Goal: Task Accomplishment & Management: Manage account settings

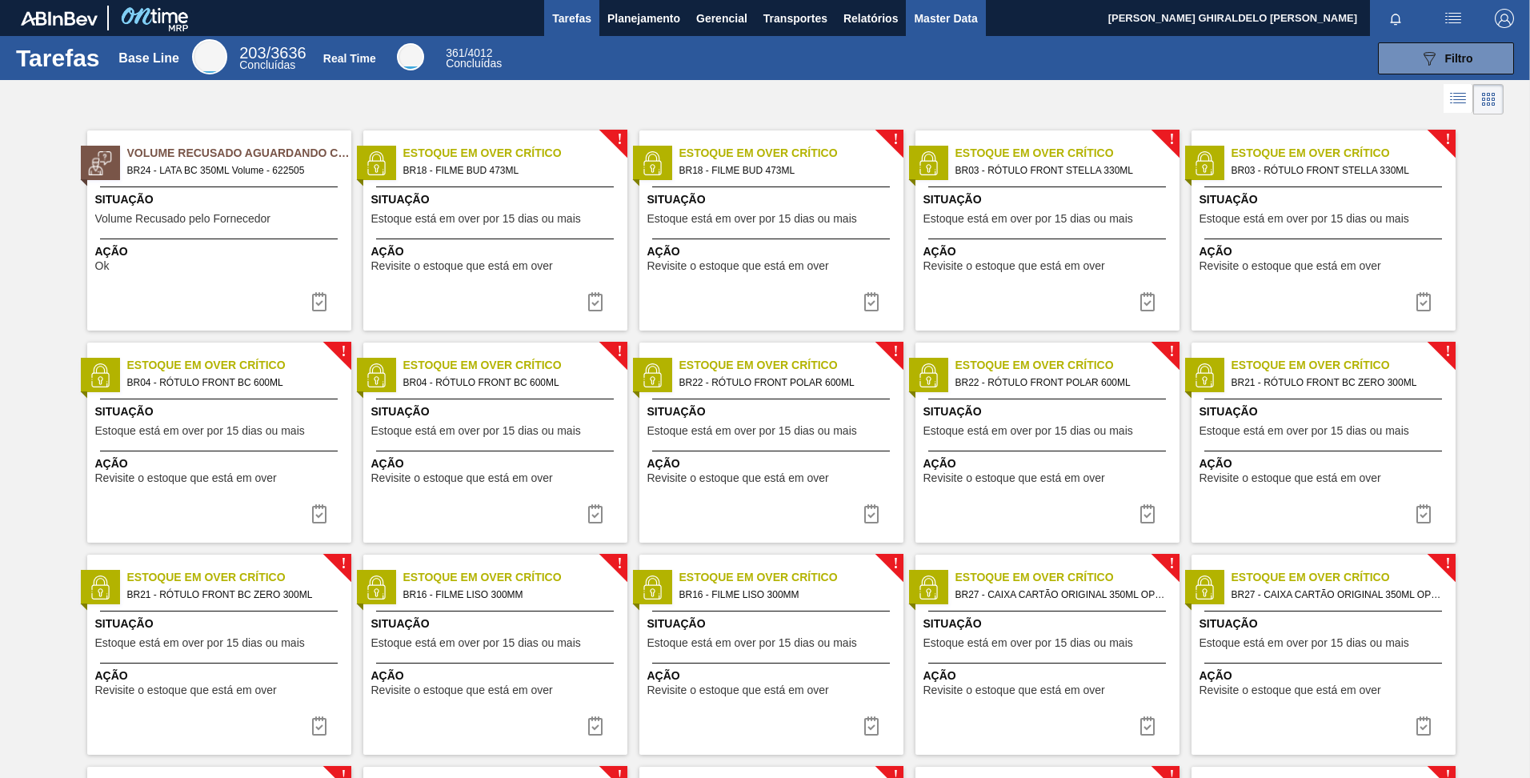
click at [941, 18] on span "Master Data" at bounding box center [945, 18] width 63 height 19
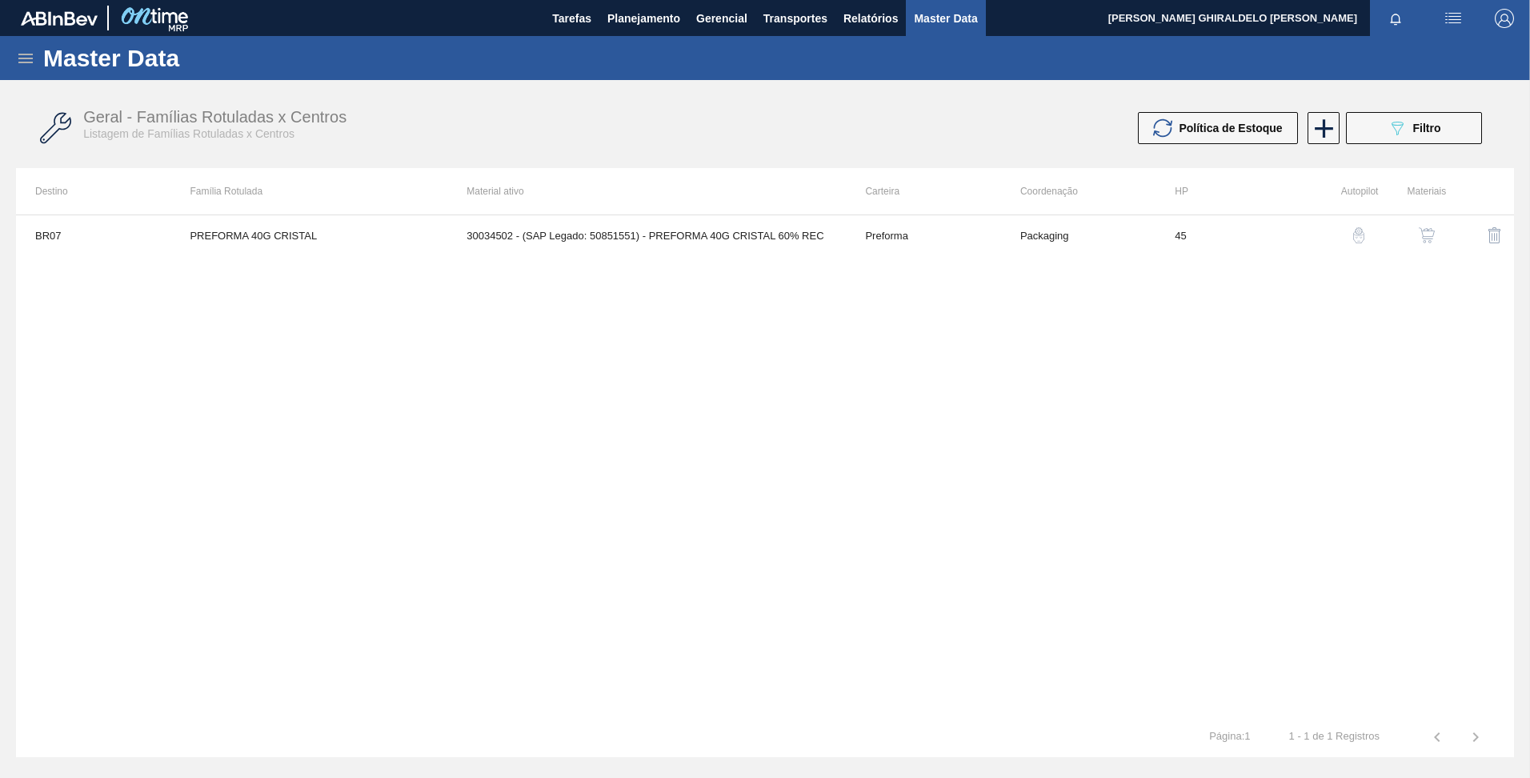
click at [21, 58] on icon at bounding box center [25, 59] width 14 height 10
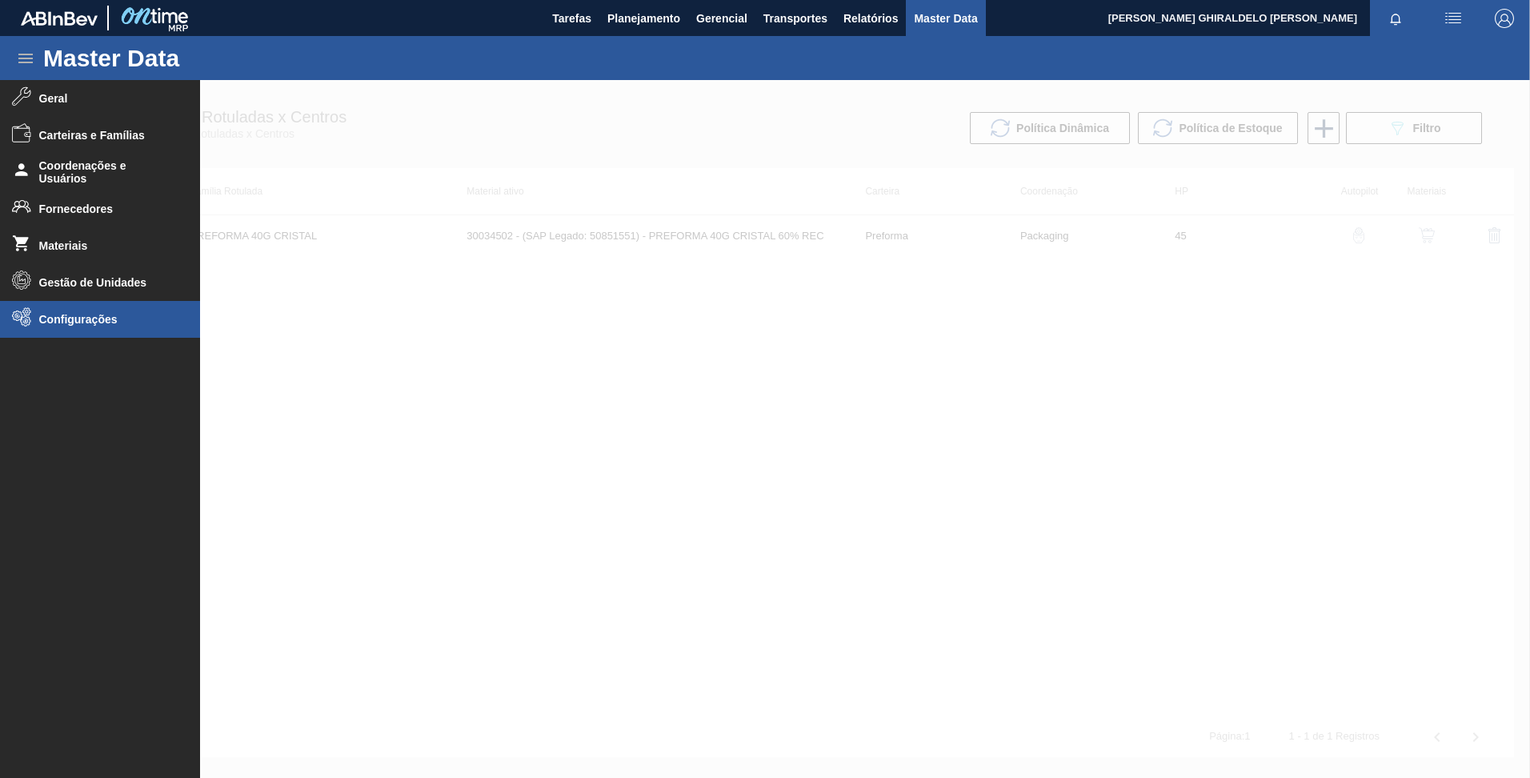
click at [55, 318] on span "Configurações" at bounding box center [105, 319] width 132 height 13
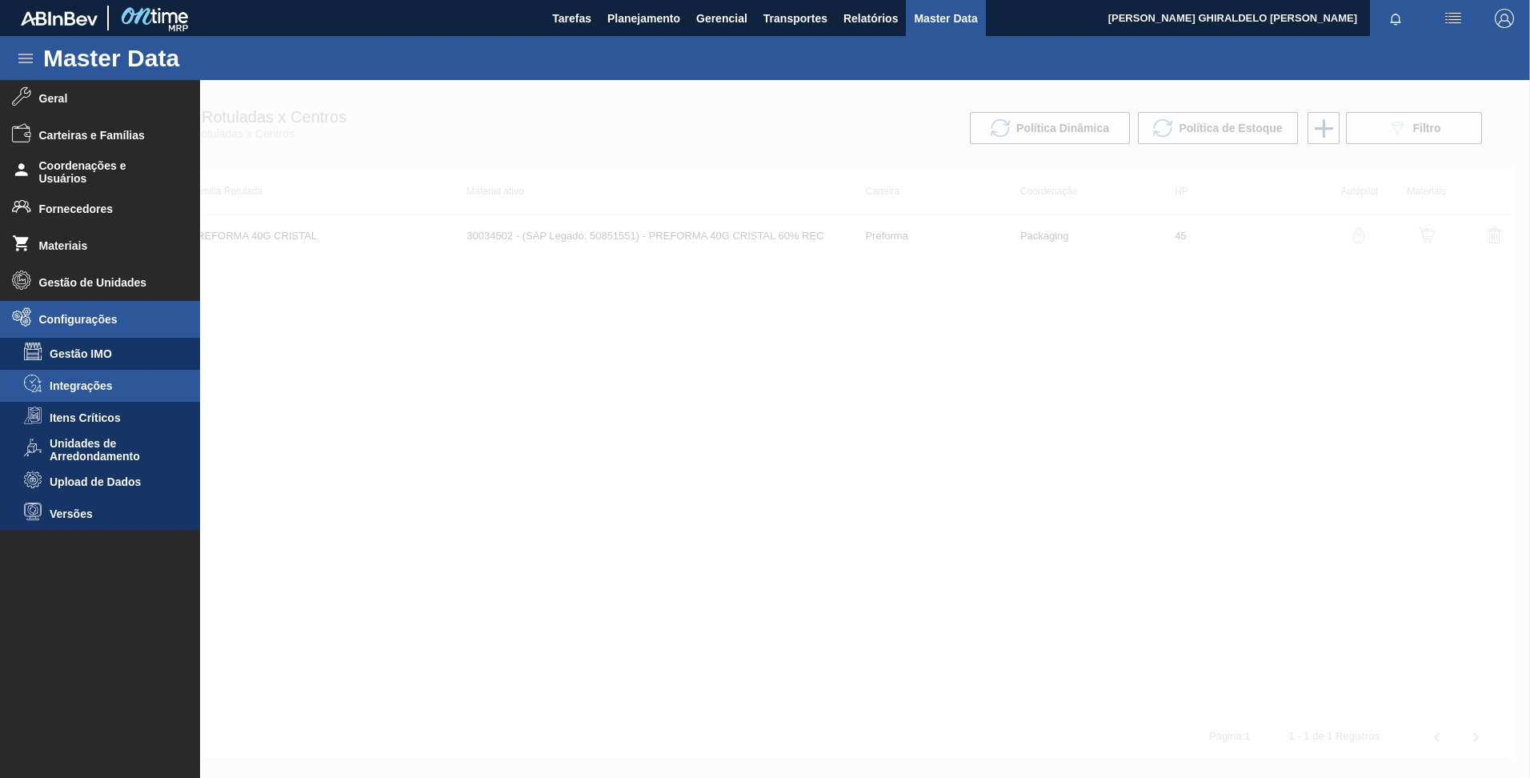
click at [95, 395] on li "Integrações" at bounding box center [100, 386] width 200 height 32
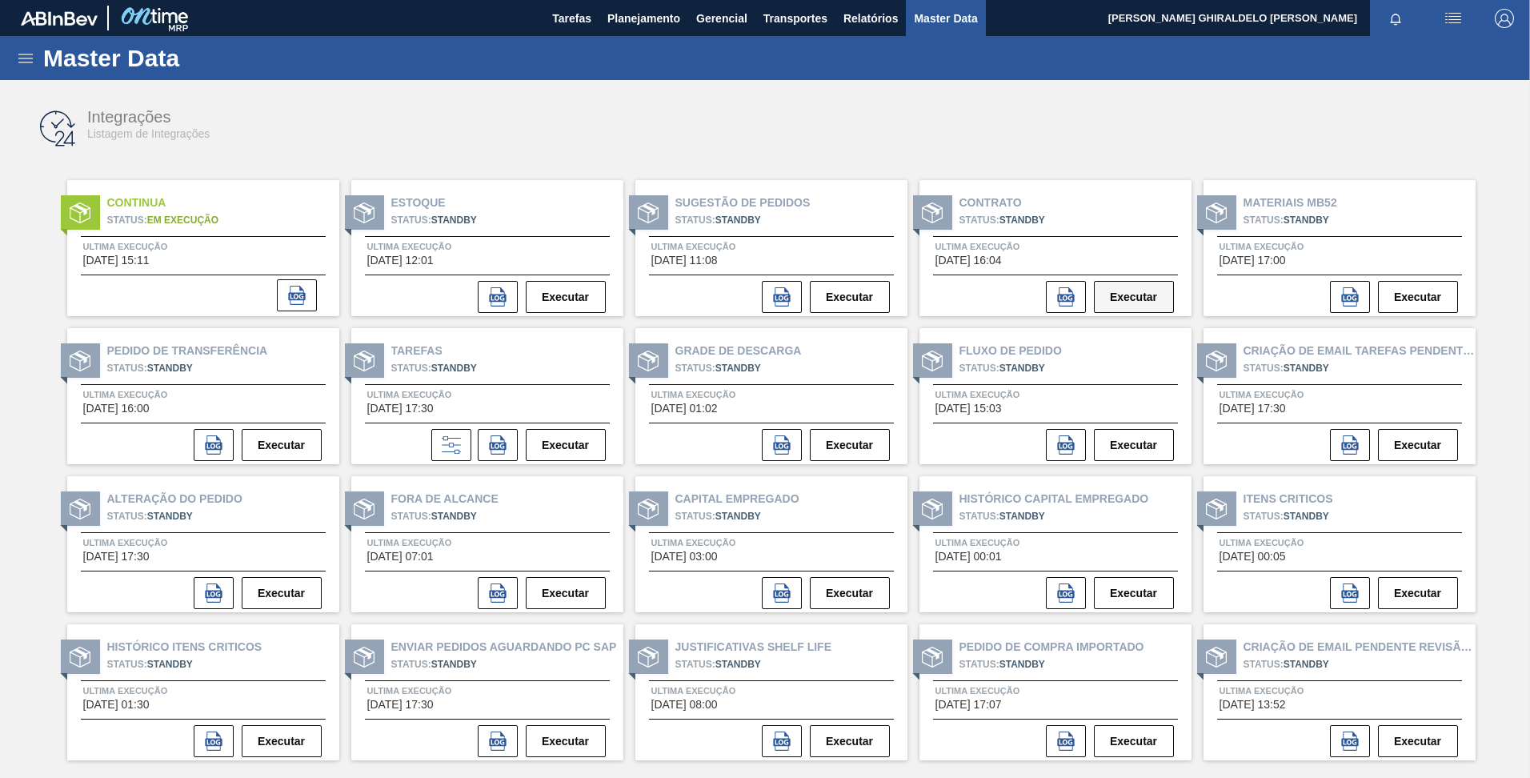
click at [1132, 300] on button "Executar" at bounding box center [1134, 297] width 80 height 32
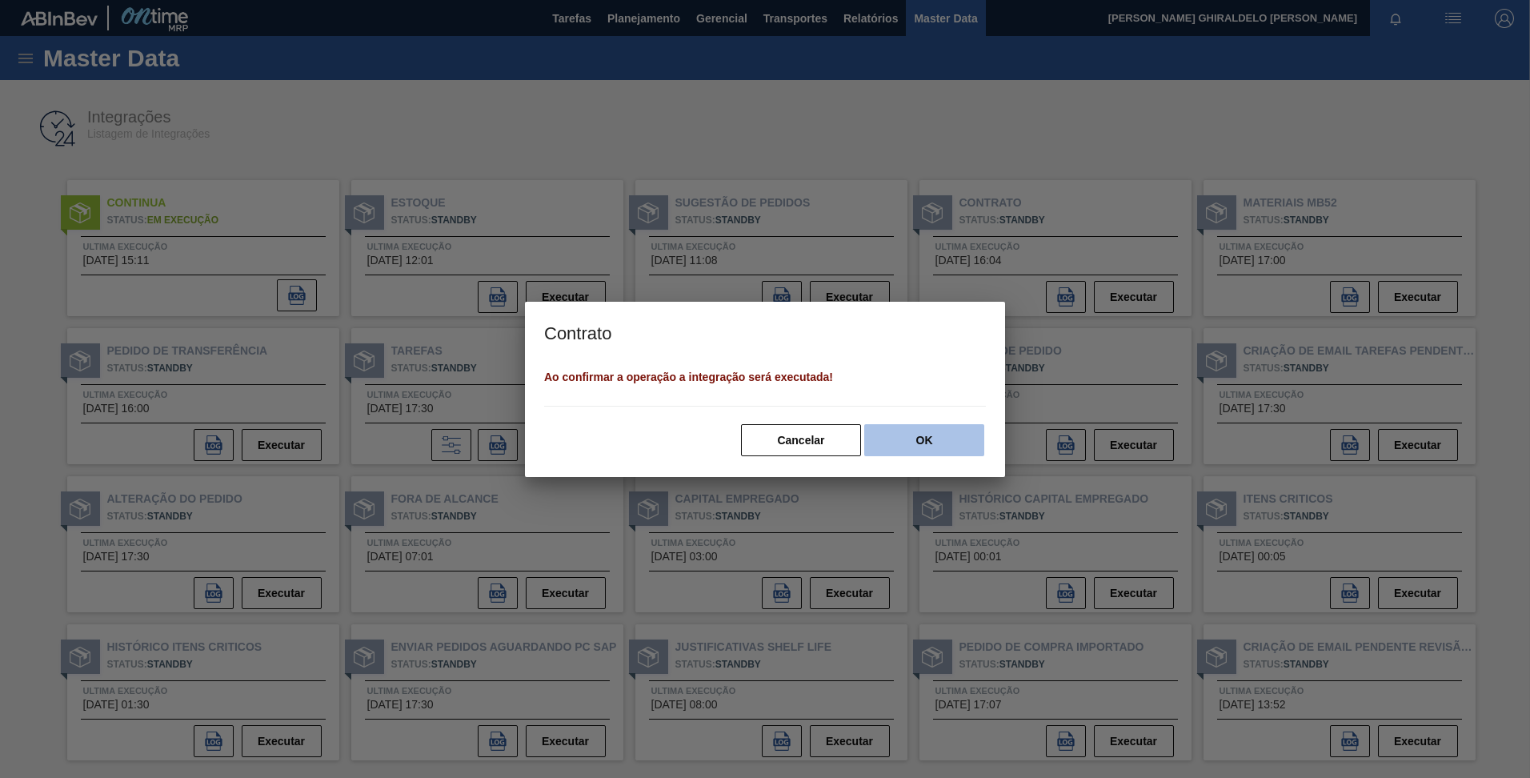
click at [919, 449] on button "OK" at bounding box center [924, 440] width 120 height 32
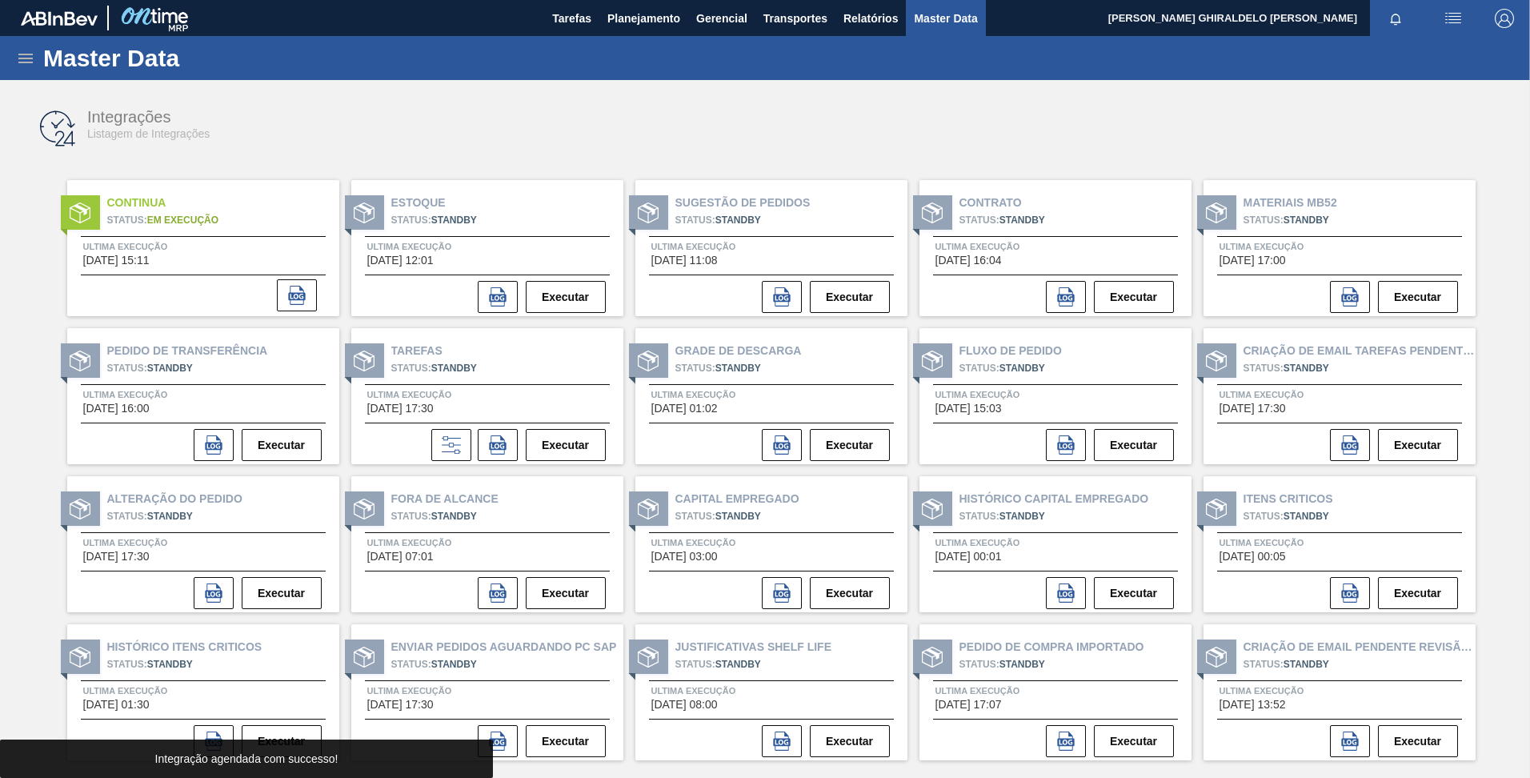
click at [943, 25] on span "Master Data" at bounding box center [945, 18] width 63 height 19
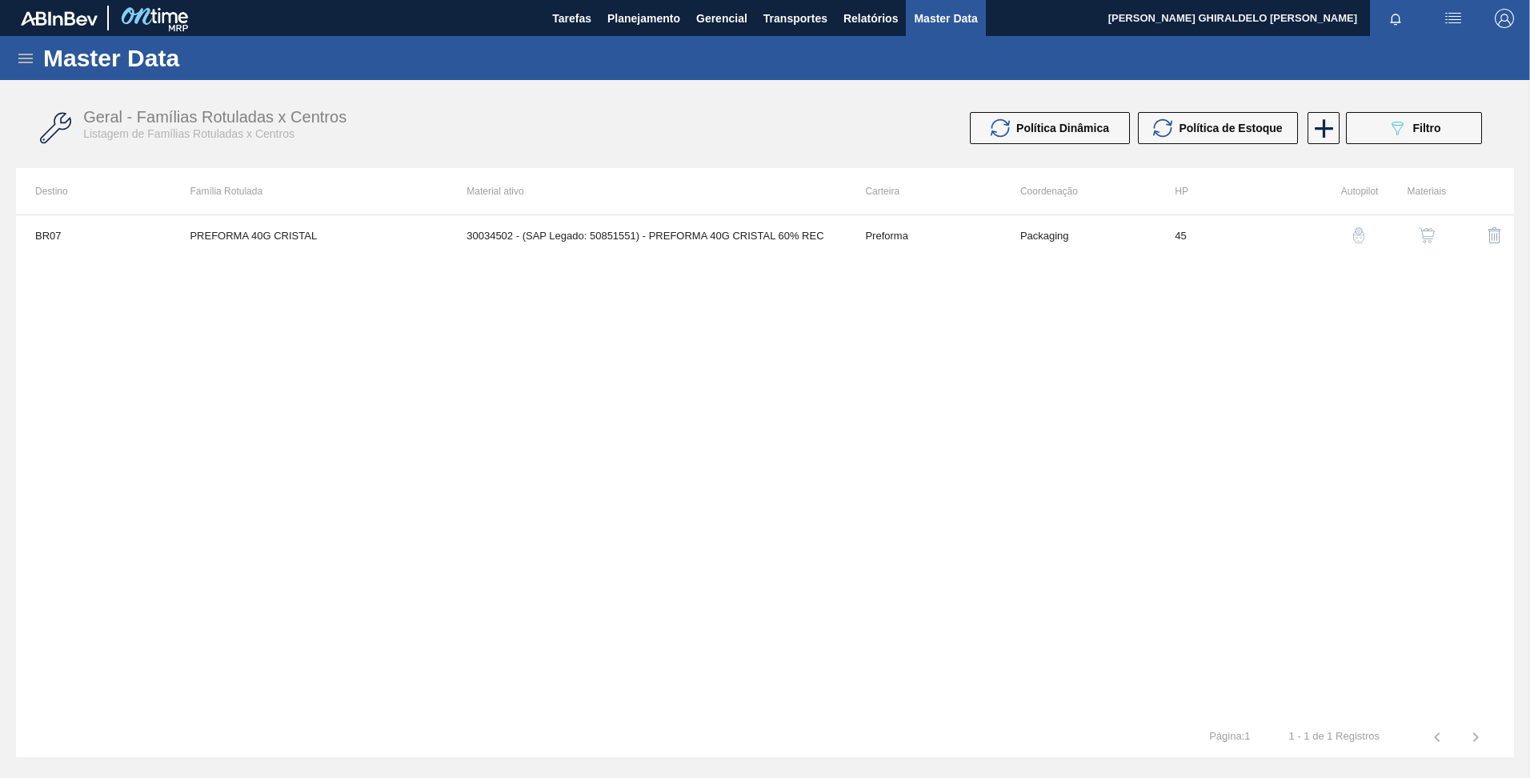
click at [15, 62] on div "Master Data" at bounding box center [765, 58] width 1530 height 44
click at [34, 54] on icon at bounding box center [25, 58] width 19 height 19
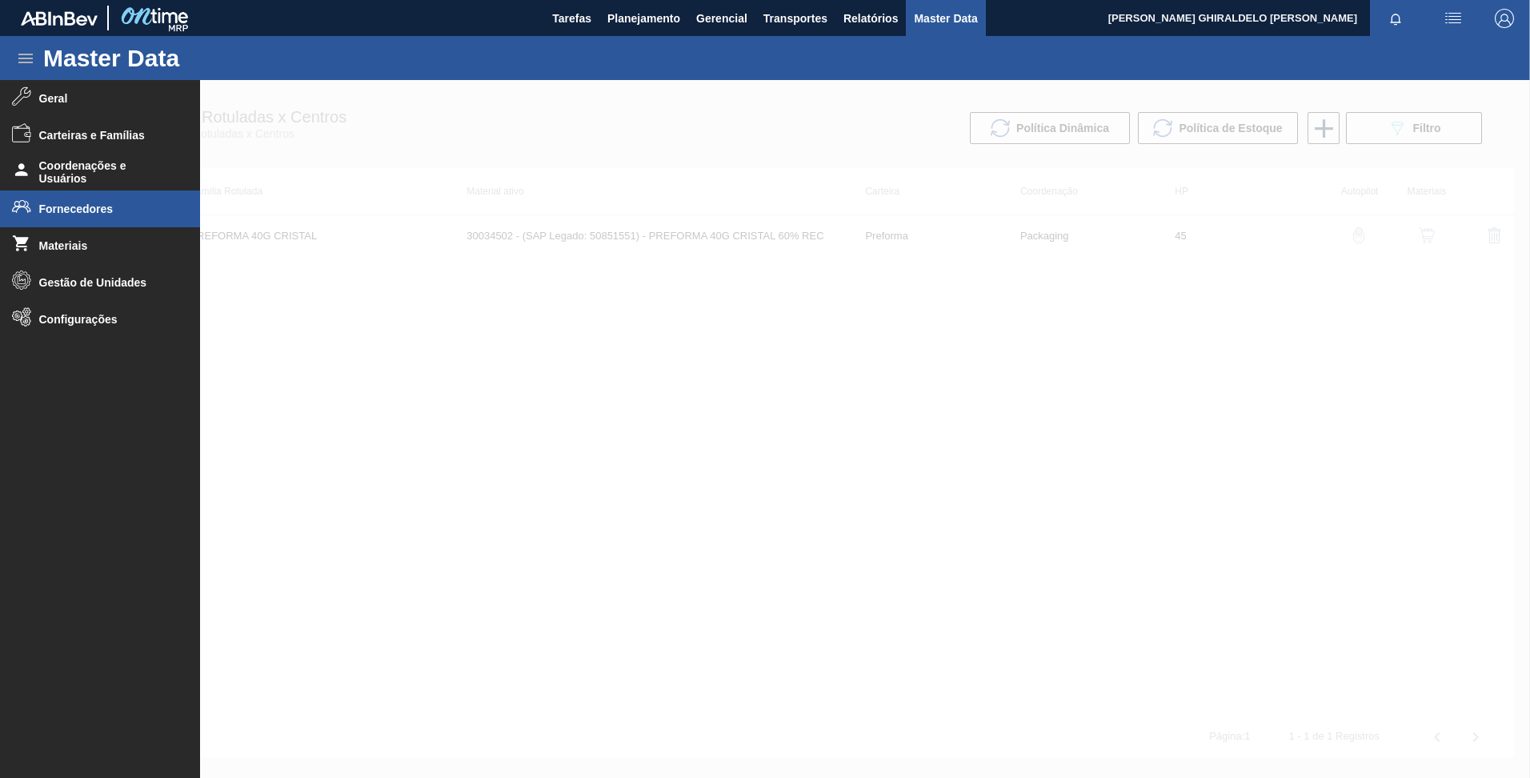
click at [112, 208] on span "Fornecedores" at bounding box center [105, 208] width 132 height 13
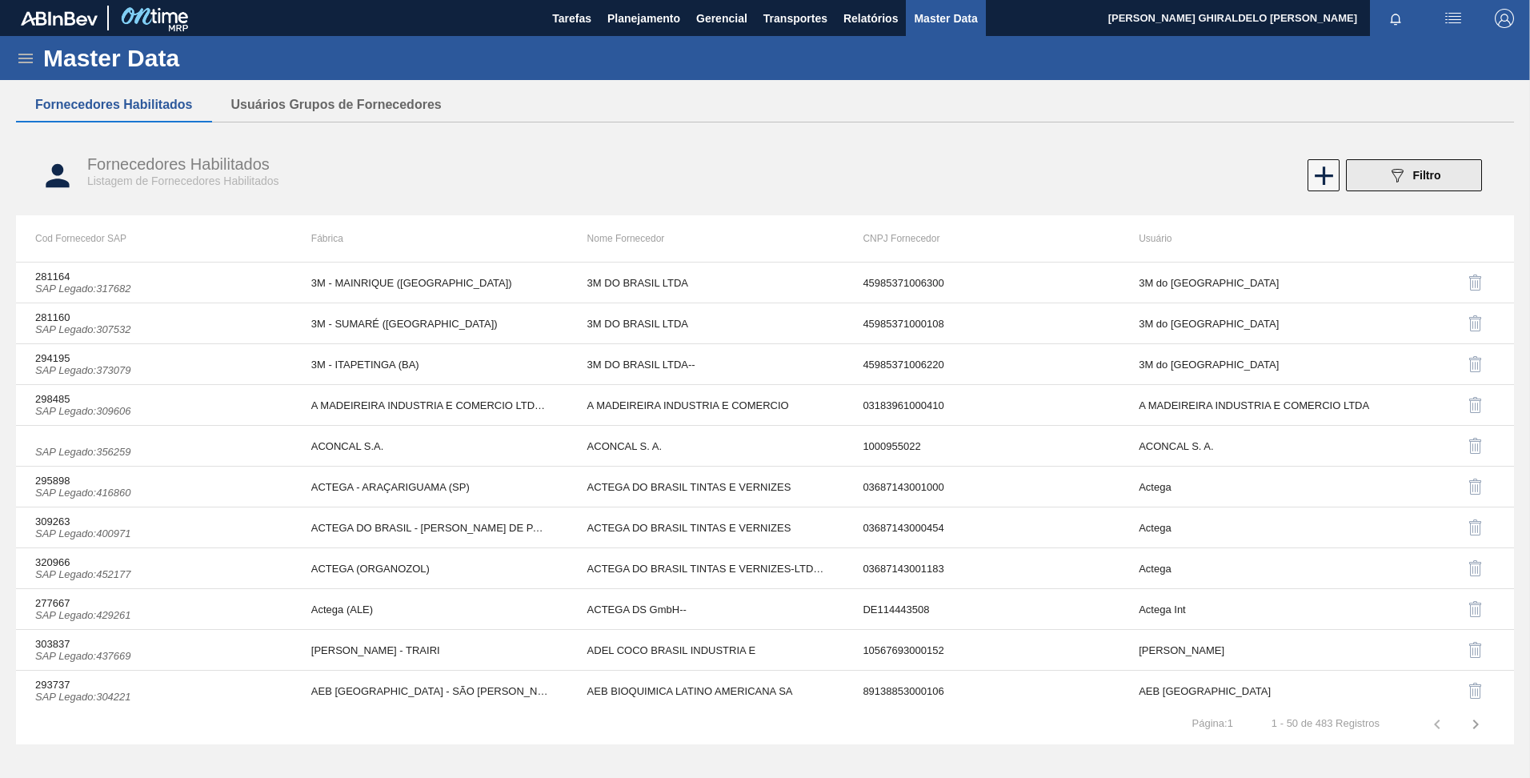
click at [1414, 172] on span "Filtro" at bounding box center [1427, 175] width 28 height 13
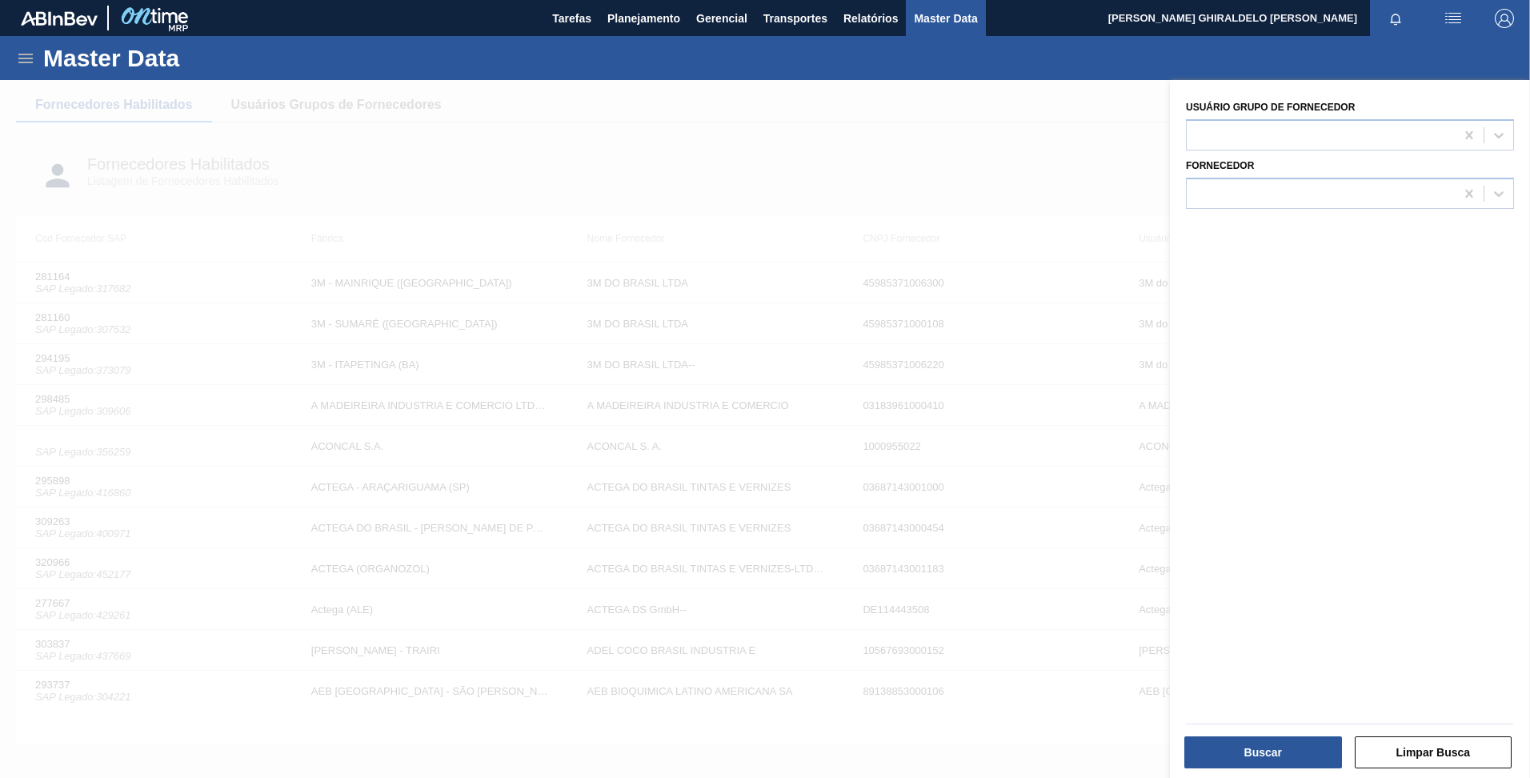
click at [802, 170] on div at bounding box center [765, 469] width 1530 height 778
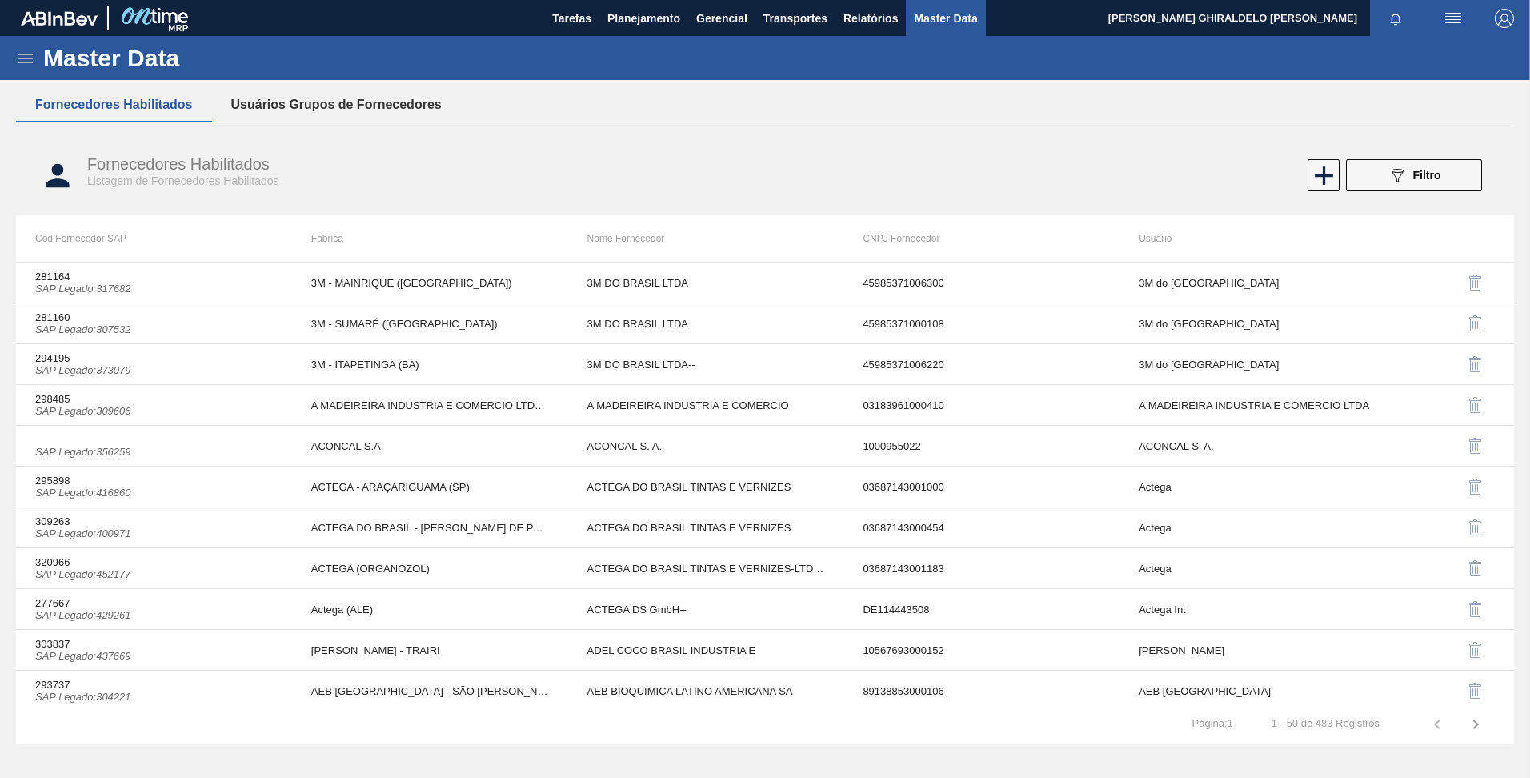
click at [345, 100] on button "Usuários Grupos de Fornecedores" at bounding box center [336, 105] width 249 height 34
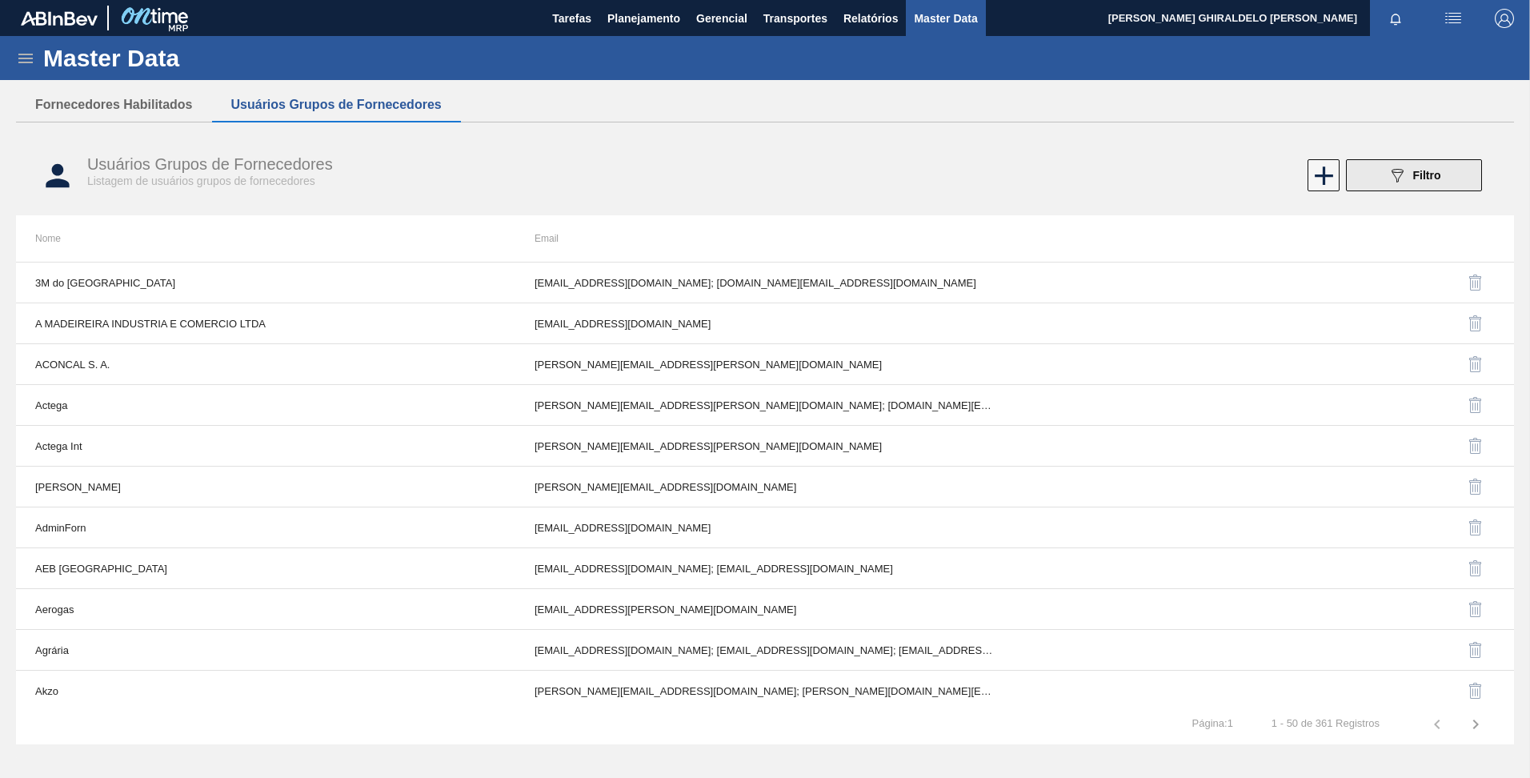
click at [1400, 180] on icon "089F7B8B-B2A5-4AFE-B5C0-19BA573D28AC" at bounding box center [1397, 175] width 19 height 19
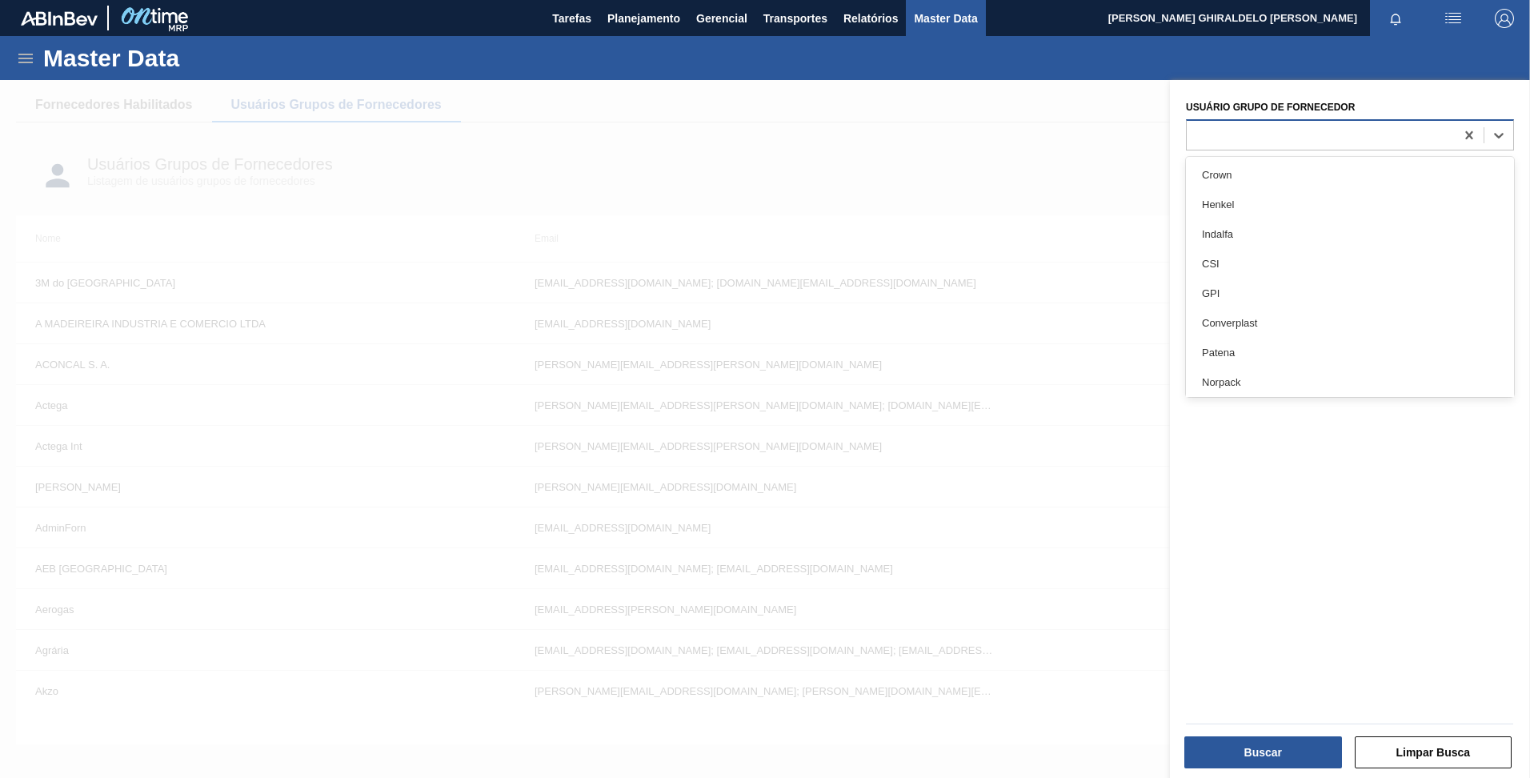
click at [1385, 127] on div at bounding box center [1321, 134] width 268 height 23
type Fornecedor "a"
drag, startPoint x: 666, startPoint y: 197, endPoint x: 884, endPoint y: 190, distance: 218.6
click at [666, 197] on div at bounding box center [765, 469] width 1530 height 778
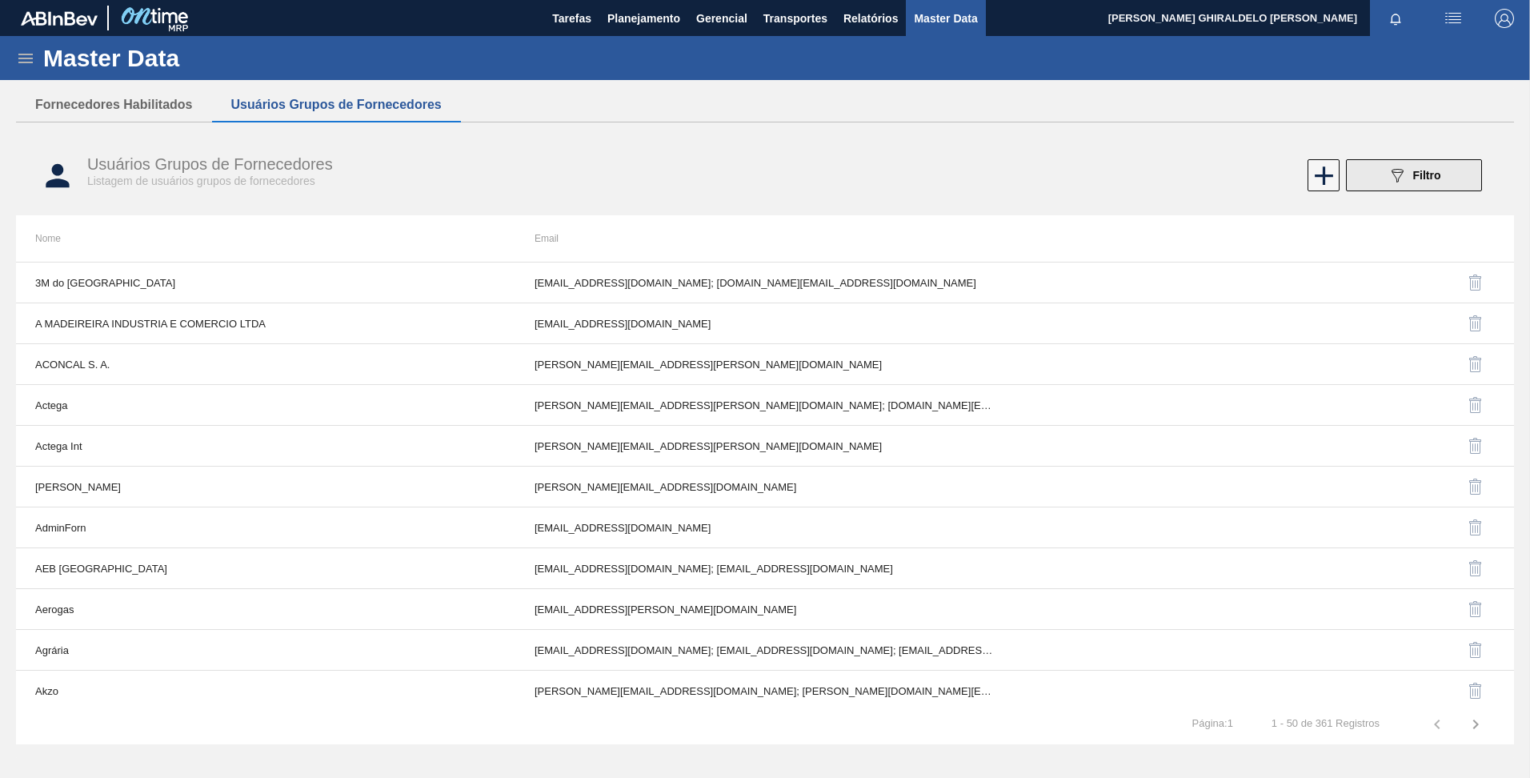
click at [1386, 172] on button "089F7B8B-B2A5-4AFE-B5C0-19BA573D28AC Filtro" at bounding box center [1414, 175] width 136 height 32
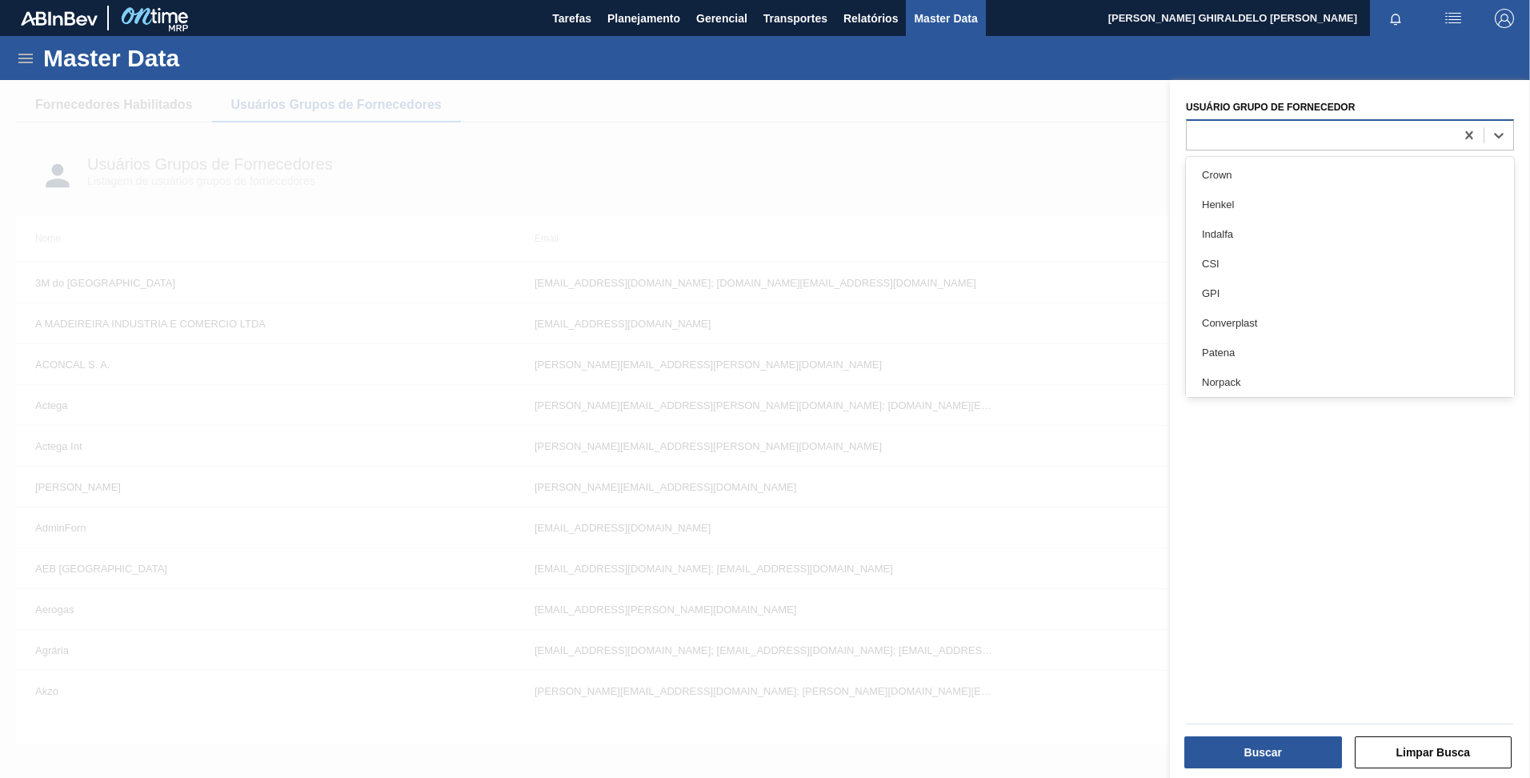
click at [1332, 146] on div at bounding box center [1321, 134] width 268 height 23
type Fornecedor "amcor"
drag, startPoint x: 1344, startPoint y: 180, endPoint x: 1340, endPoint y: 193, distance: 13.4
click at [1343, 180] on div "Amcor" at bounding box center [1350, 175] width 328 height 30
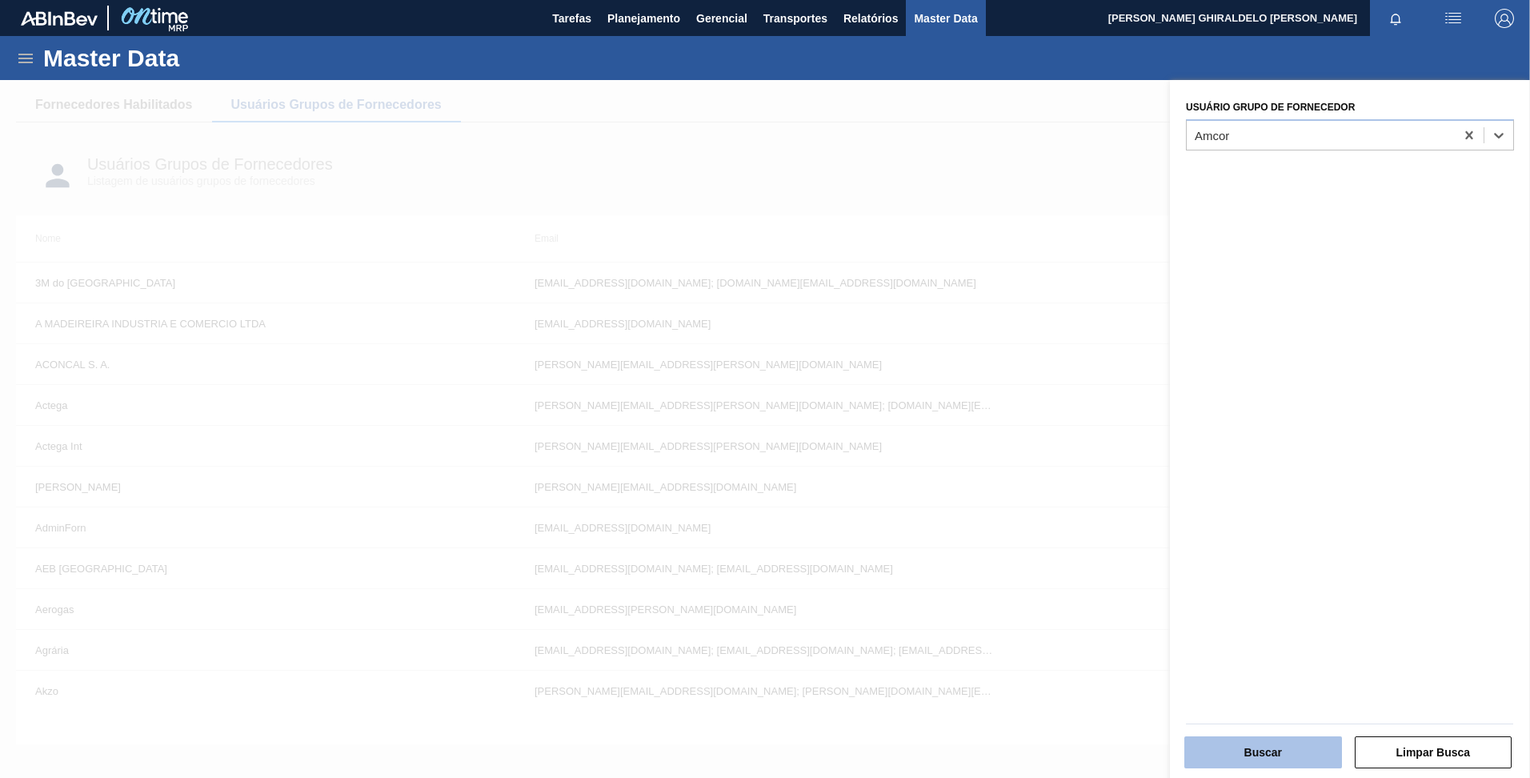
click at [1286, 757] on button "Buscar" at bounding box center [1263, 752] width 158 height 32
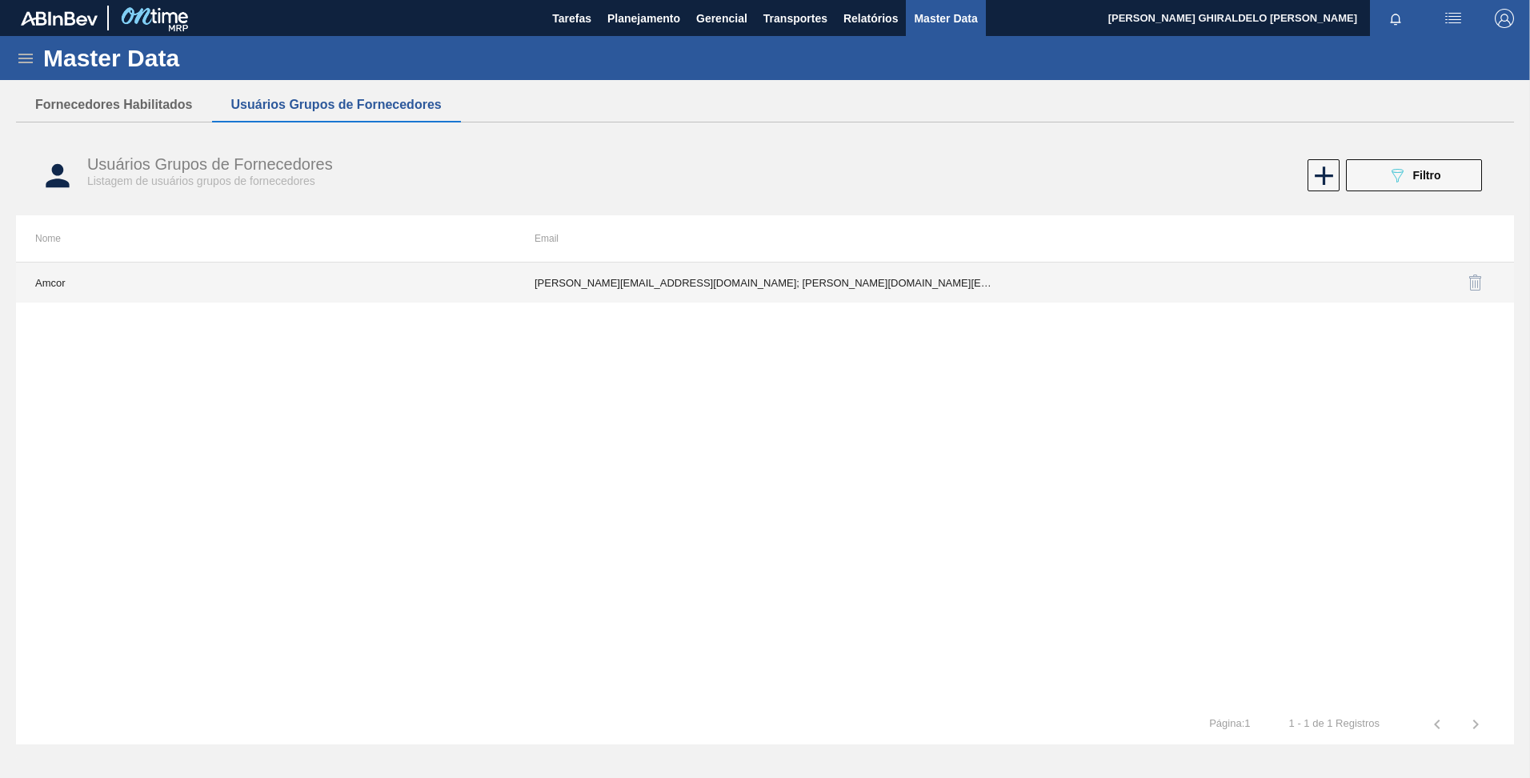
click at [647, 282] on td "[PERSON_NAME][EMAIL_ADDRESS][DOMAIN_NAME]; [PERSON_NAME][DOMAIN_NAME][EMAIL_ADD…" at bounding box center [764, 282] width 499 height 40
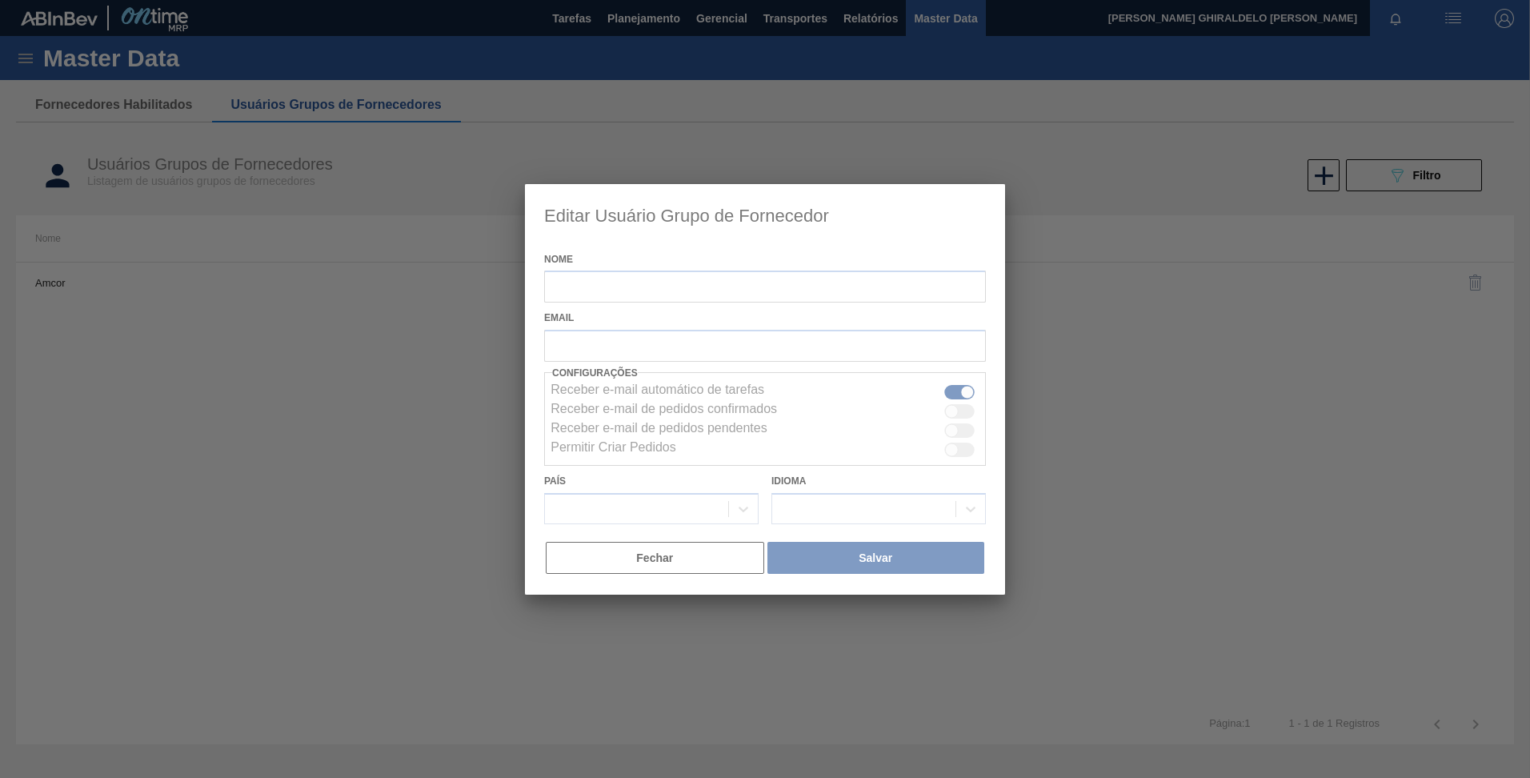
type input "Amcor"
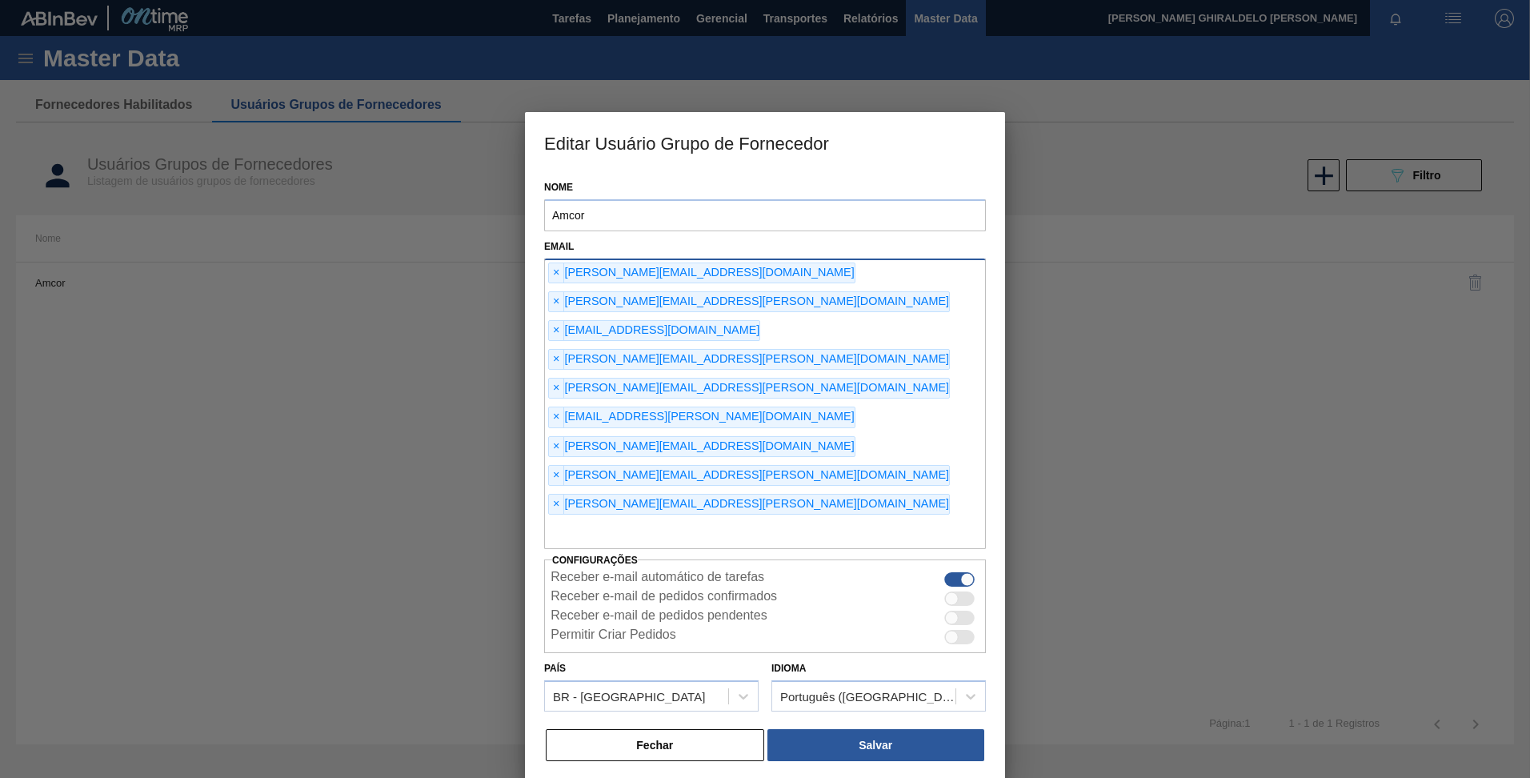
drag, startPoint x: 711, startPoint y: 426, endPoint x: 695, endPoint y: 423, distance: 15.4
click at [711, 519] on input "text" at bounding box center [765, 534] width 442 height 30
click at [556, 495] on span "×" at bounding box center [556, 504] width 15 height 19
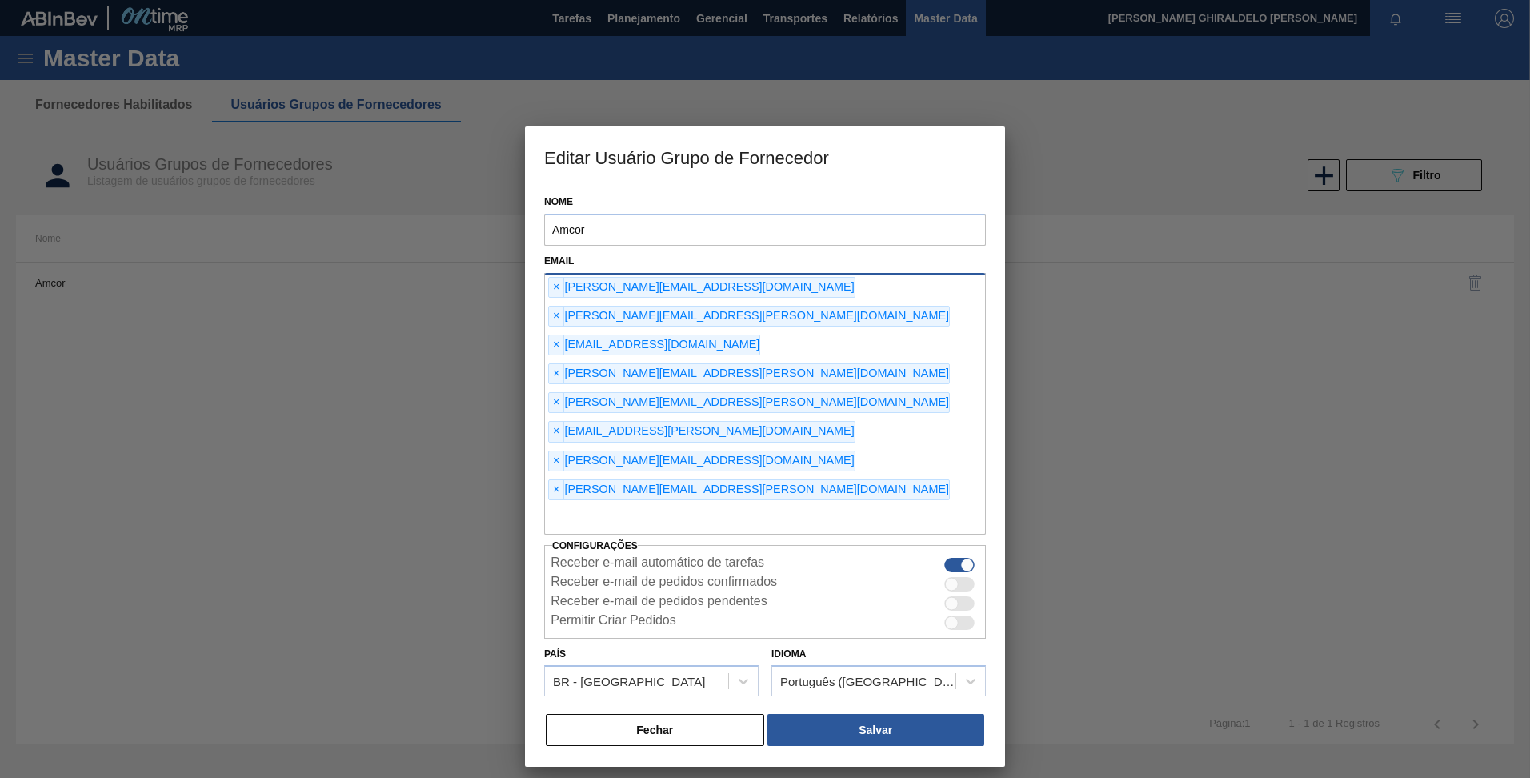
paste input "[PERSON_NAME][EMAIL_ADDRESS][PERSON_NAME][DOMAIN_NAME]"
type input "[PERSON_NAME][EMAIL_ADDRESS][PERSON_NAME][DOMAIN_NAME]"
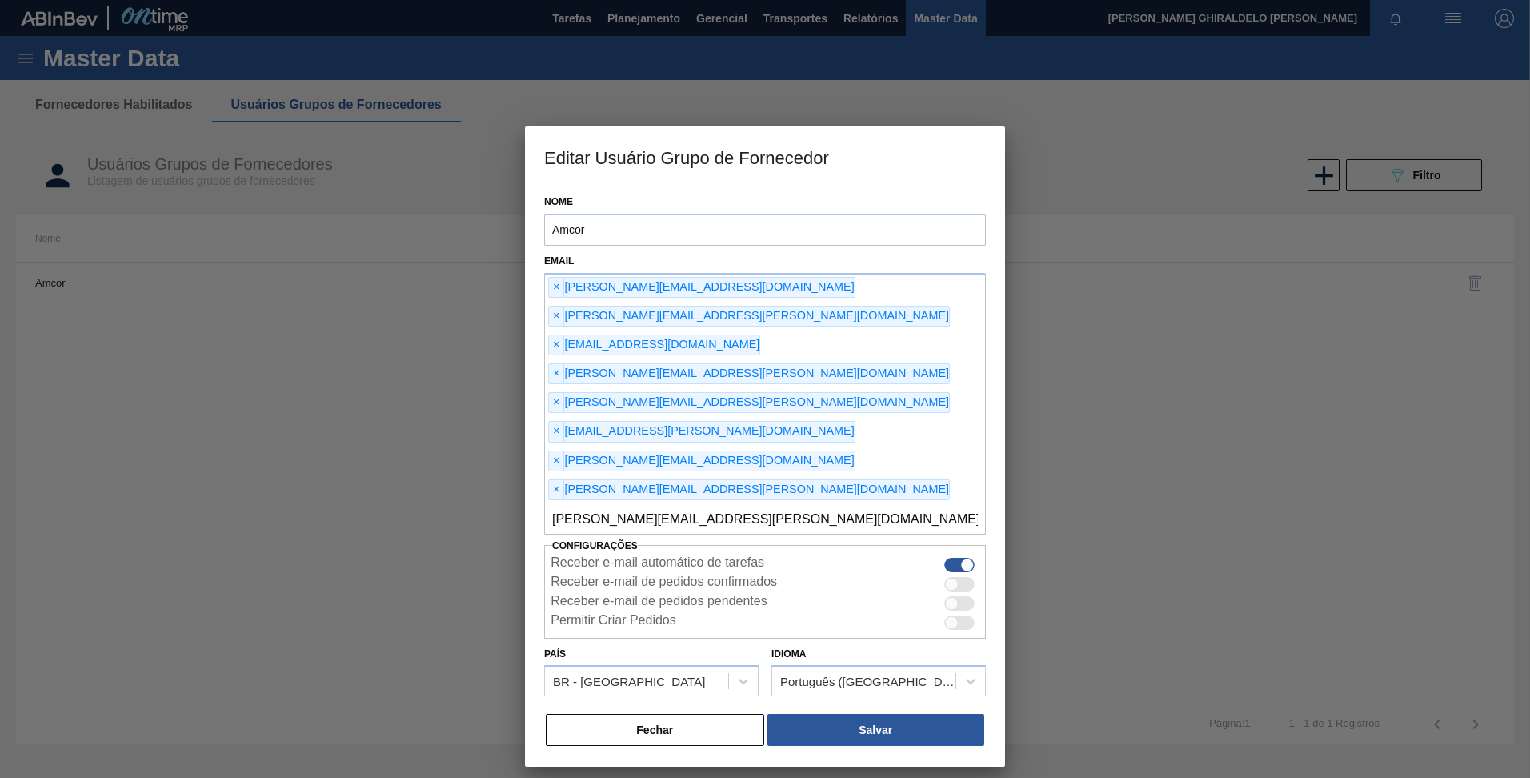
drag, startPoint x: 723, startPoint y: 402, endPoint x: 527, endPoint y: 407, distance: 196.1
click at [527, 407] on div "Nome Amcor Email × [PERSON_NAME][EMAIL_ADDRESS][DOMAIN_NAME] × [PERSON_NAME][DO…" at bounding box center [765, 476] width 480 height 580
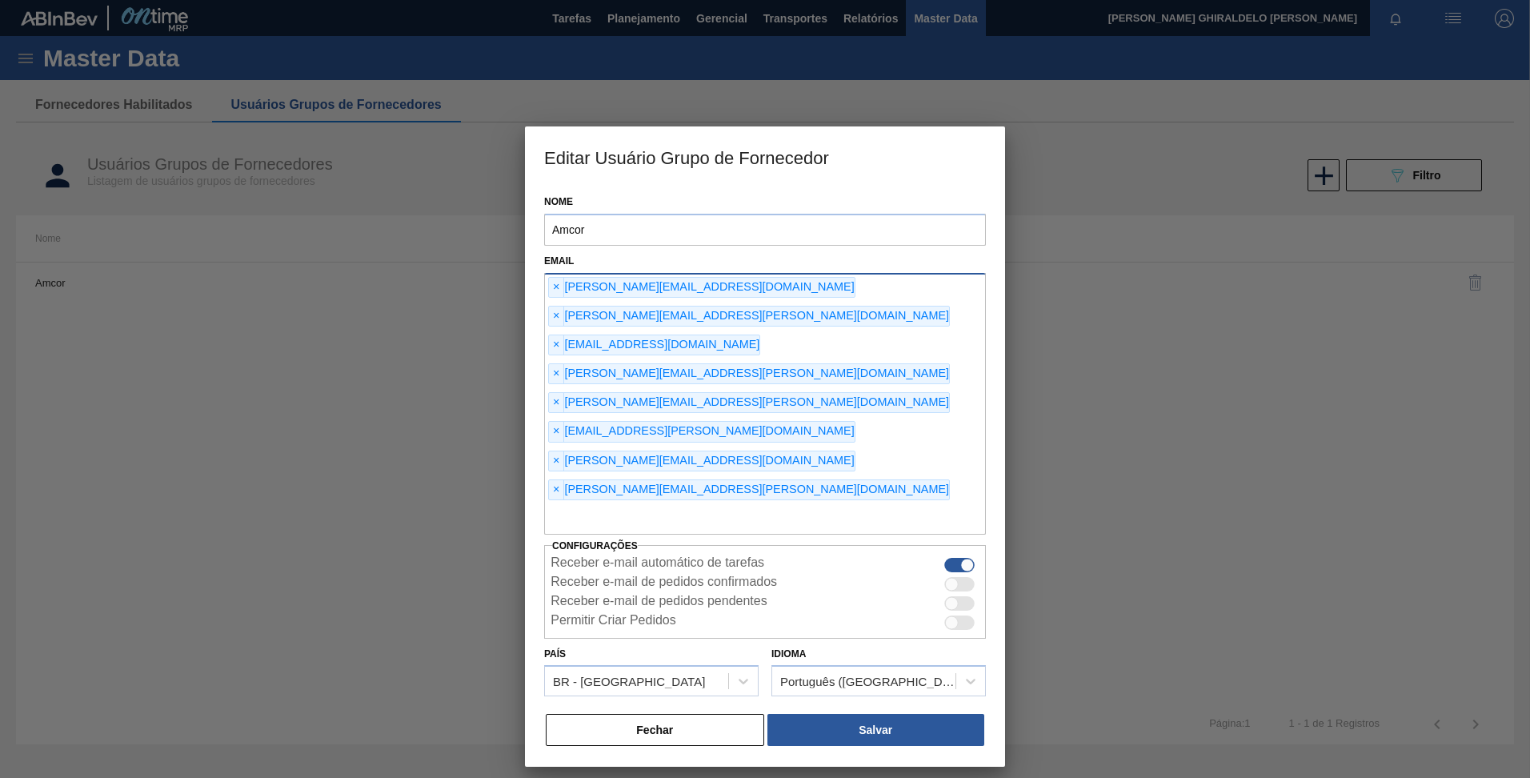
click at [691, 504] on input "text" at bounding box center [765, 519] width 442 height 30
paste input "[PERSON_NAME][EMAIL_ADDRESS][PERSON_NAME][DOMAIN_NAME]"
type input "[PERSON_NAME][EMAIL_ADDRESS][PERSON_NAME][DOMAIN_NAME]"
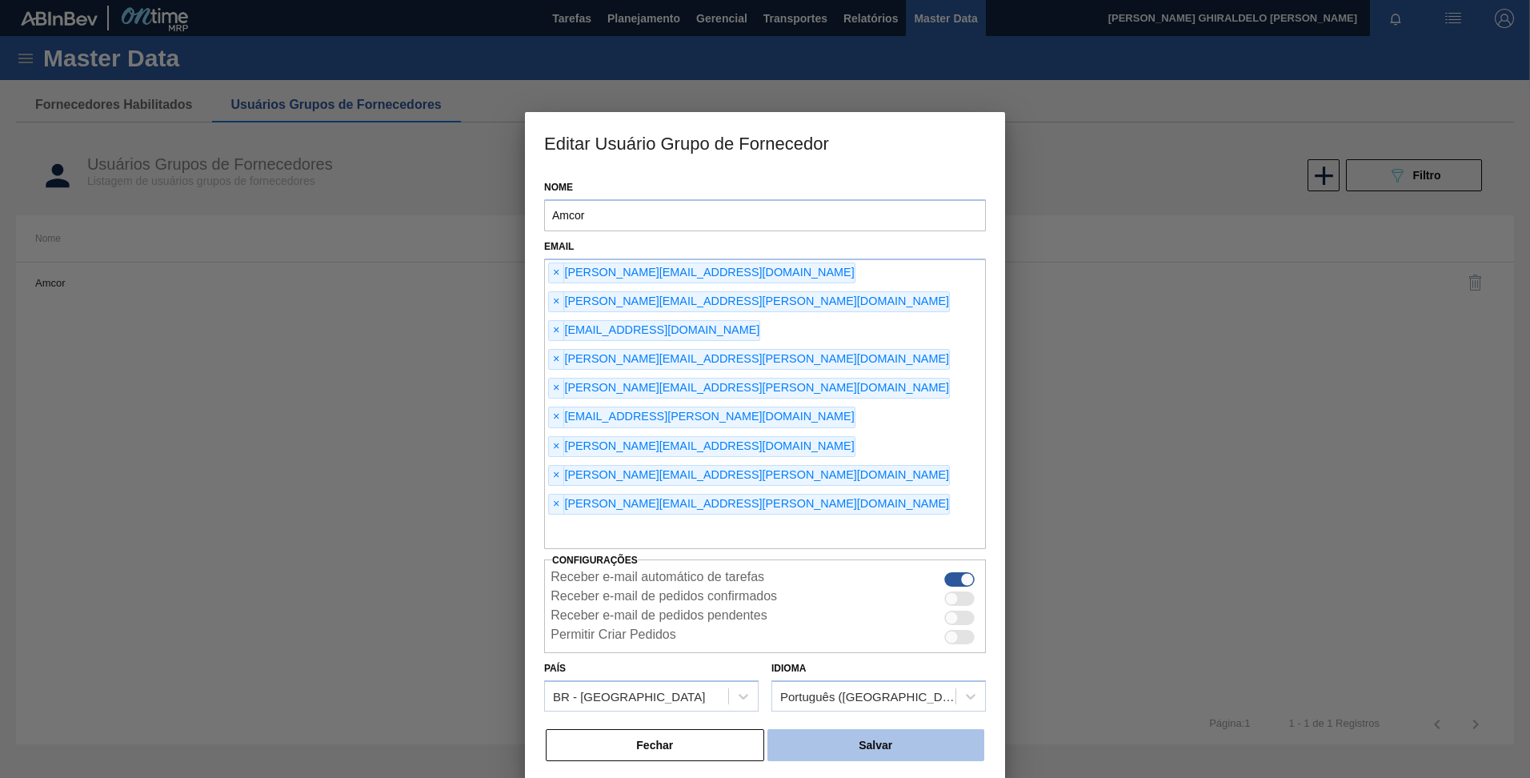
click at [849, 729] on button "Salvar" at bounding box center [875, 745] width 217 height 32
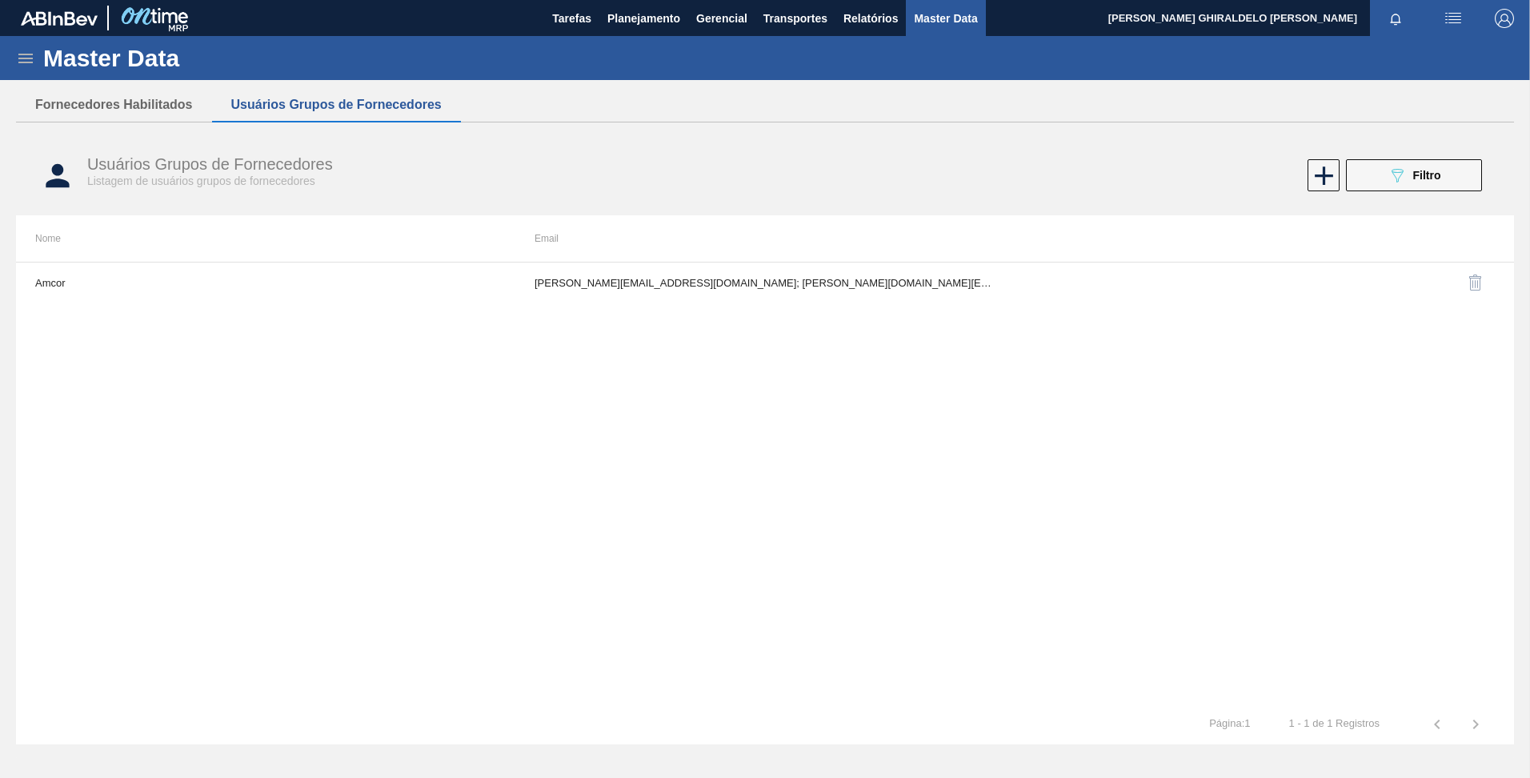
drag, startPoint x: 586, startPoint y: 176, endPoint x: 932, endPoint y: 19, distance: 380.4
click at [588, 176] on div "Usuários Grupos de Fornecedores Listagem de usuários grupos de fornecedores" at bounding box center [440, 171] width 707 height 33
drag, startPoint x: 612, startPoint y: 401, endPoint x: 702, endPoint y: 349, distance: 103.6
click at [612, 401] on div "Amcor [PERSON_NAME][EMAIL_ADDRESS][DOMAIN_NAME]; [PERSON_NAME][DOMAIN_NAME][EMA…" at bounding box center [765, 483] width 1498 height 443
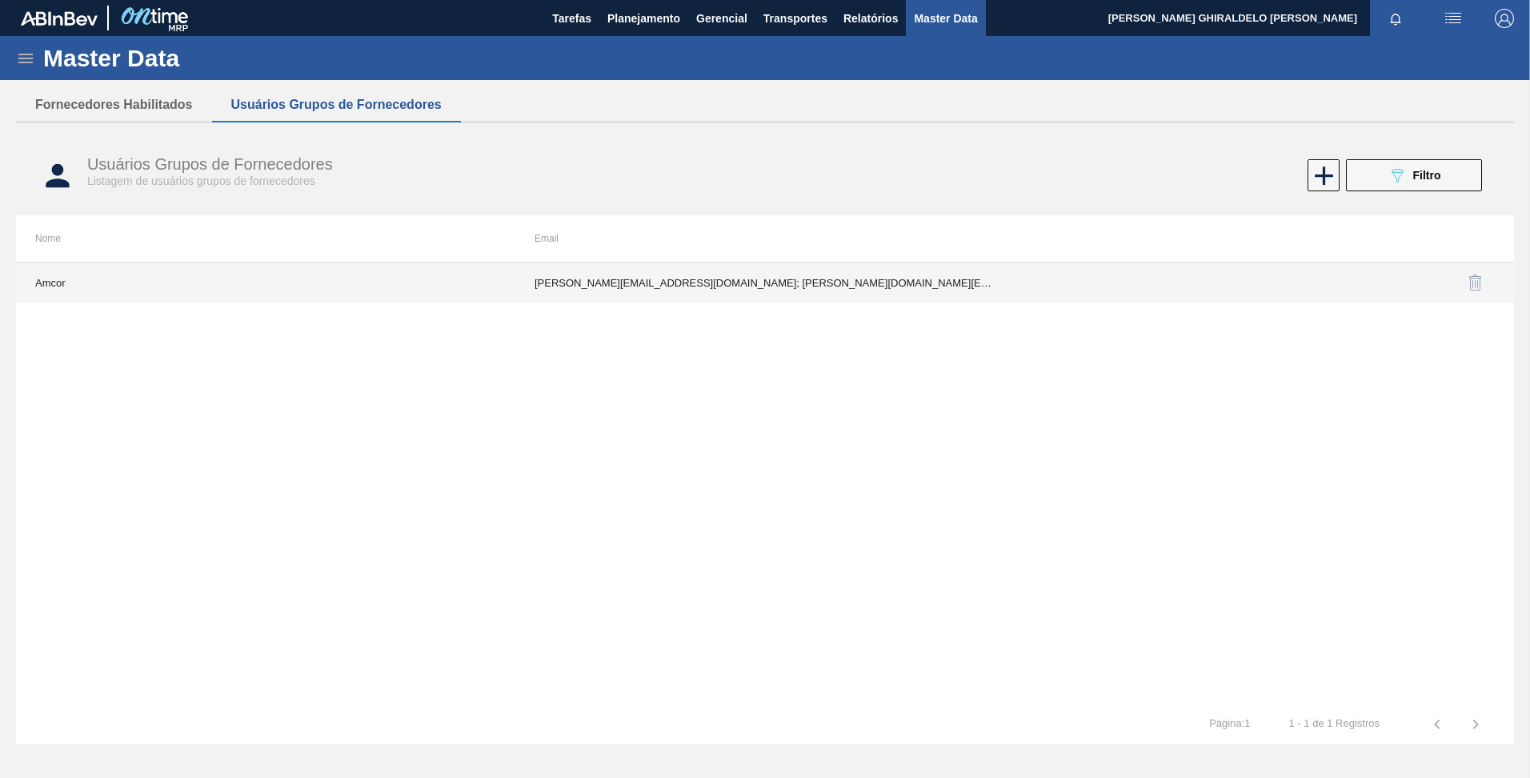
click at [763, 278] on td "[PERSON_NAME][EMAIL_ADDRESS][DOMAIN_NAME]; [PERSON_NAME][DOMAIN_NAME][EMAIL_ADD…" at bounding box center [764, 282] width 499 height 40
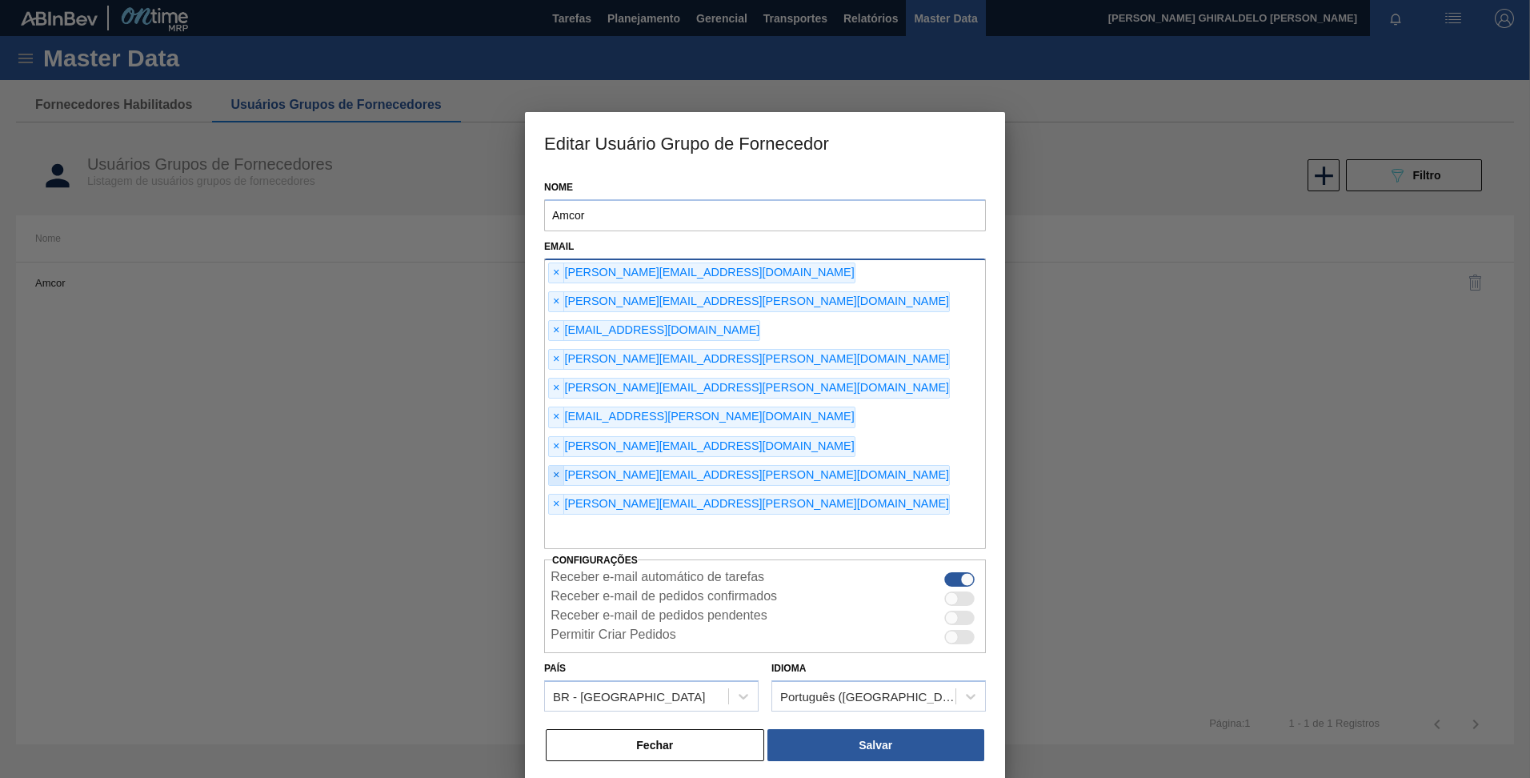
click at [564, 466] on span "×" at bounding box center [556, 475] width 15 height 19
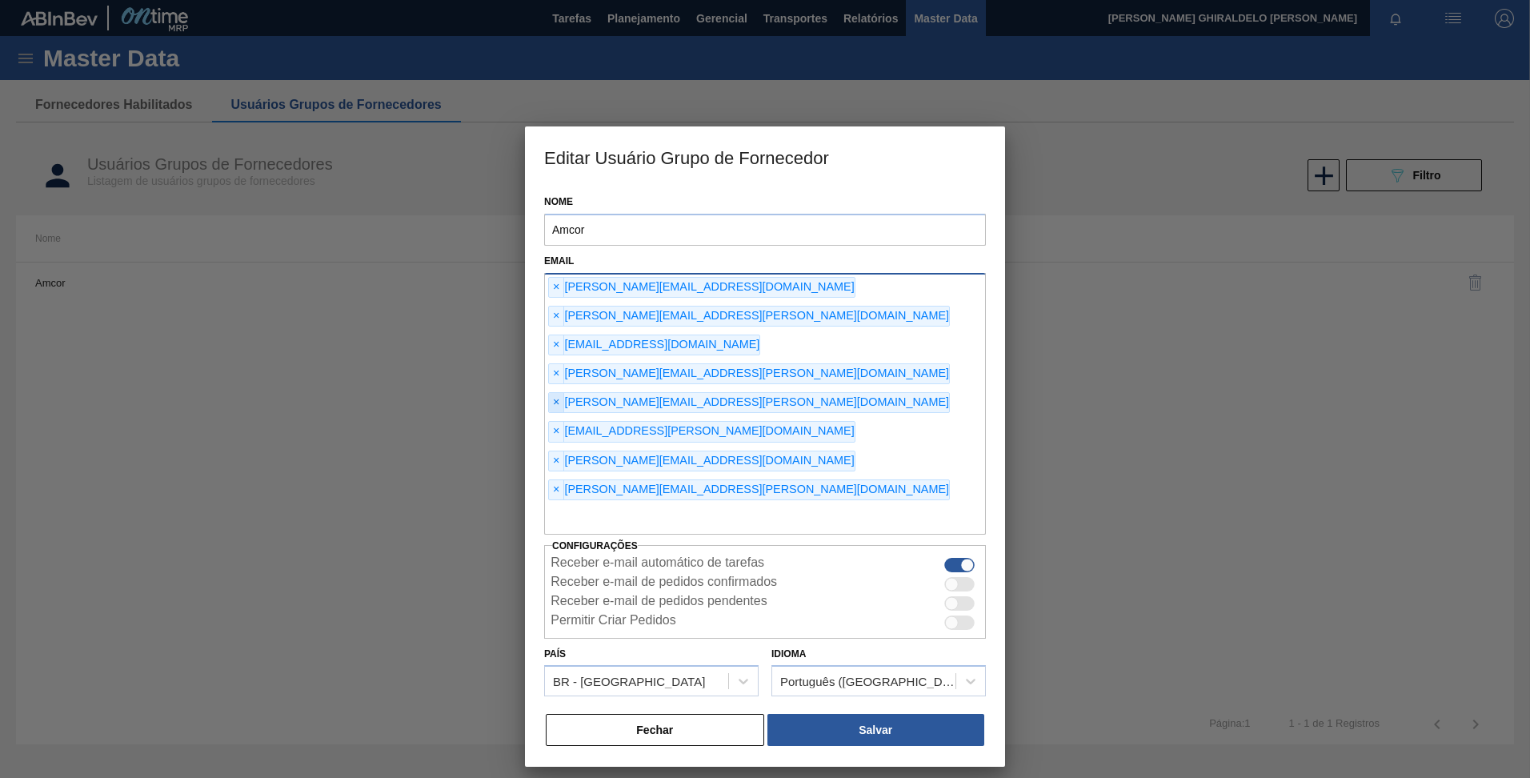
click at [560, 393] on span "×" at bounding box center [556, 402] width 15 height 19
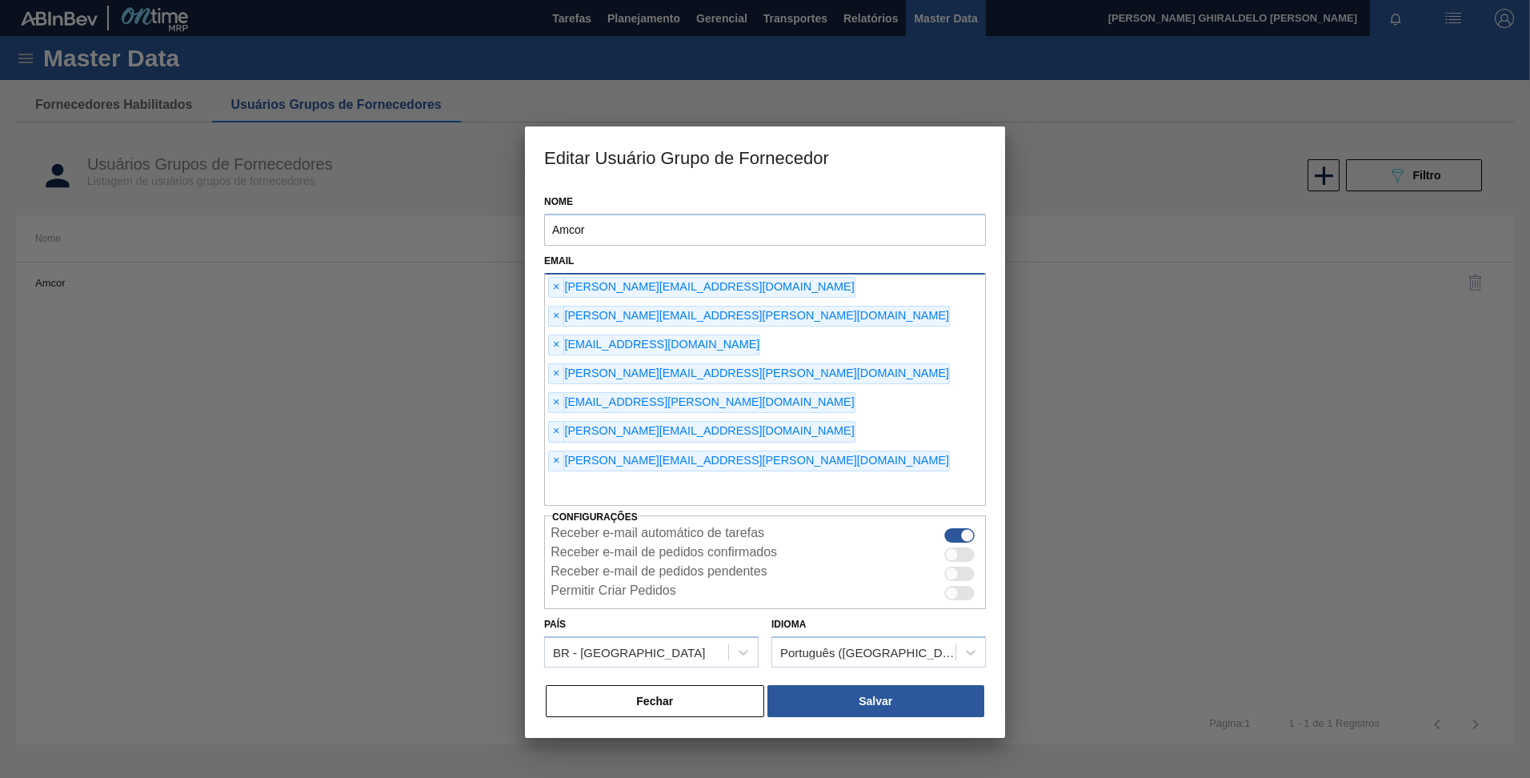
paste input "[PERSON_NAME][EMAIL_ADDRESS][PERSON_NAME][DOMAIN_NAME]"
type input "[PERSON_NAME][EMAIL_ADDRESS][PERSON_NAME][DOMAIN_NAME]"
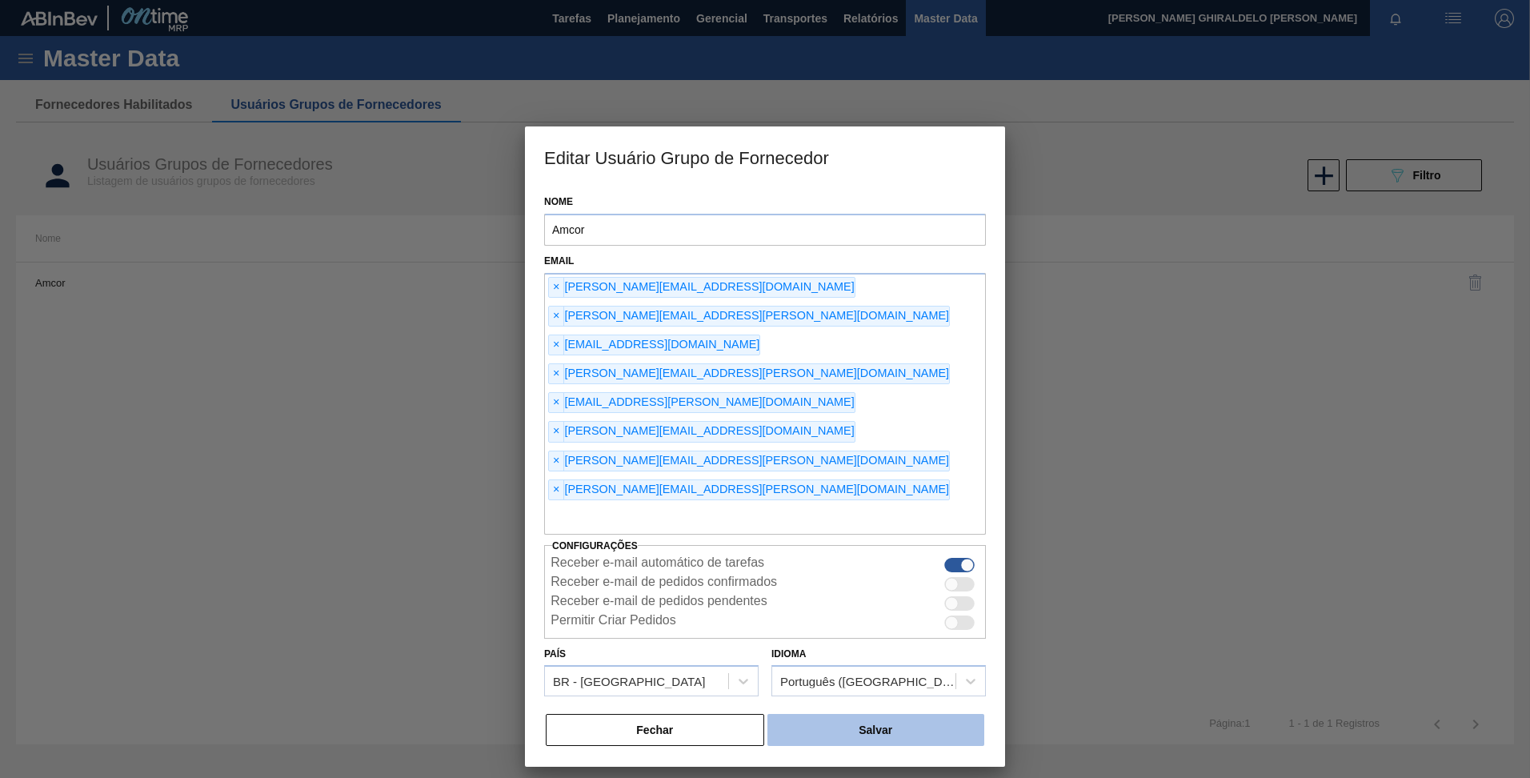
click at [867, 714] on button "Salvar" at bounding box center [875, 730] width 217 height 32
